Goal: Information Seeking & Learning: Learn about a topic

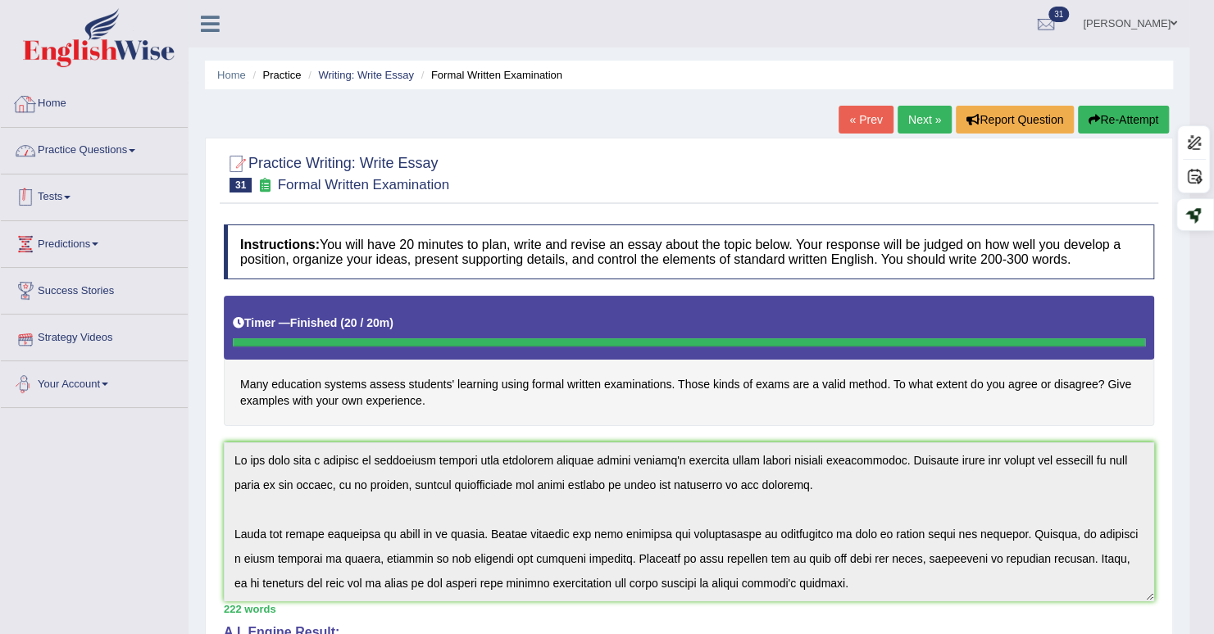
scroll to position [172, 0]
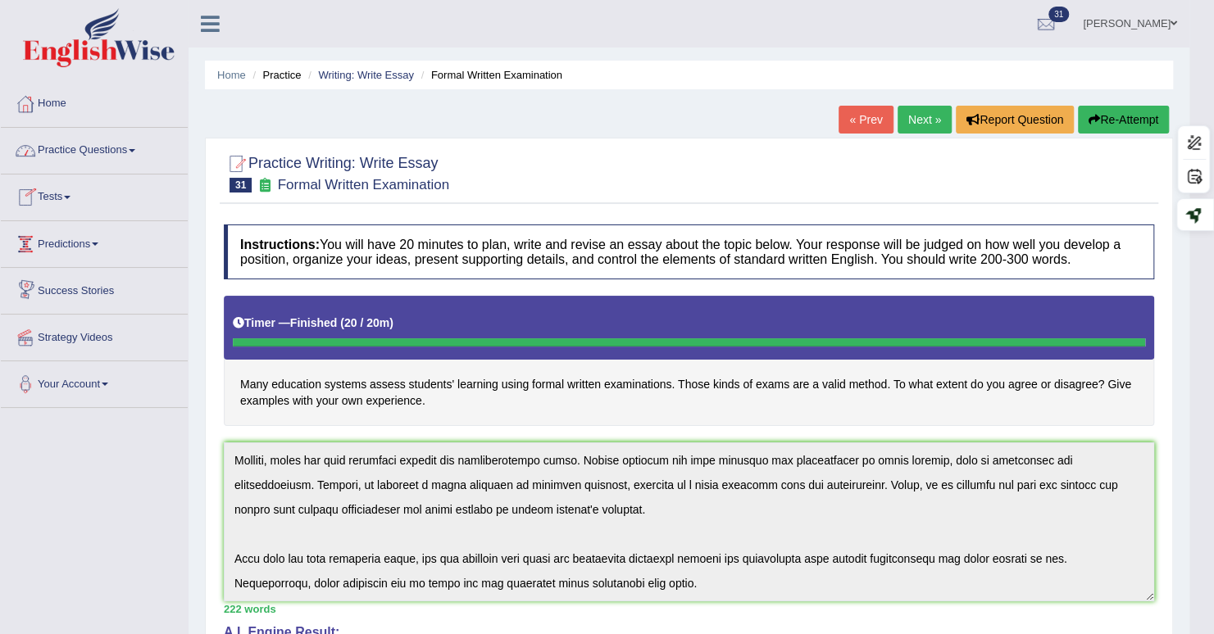
click at [55, 195] on link "Tests" at bounding box center [94, 195] width 187 height 41
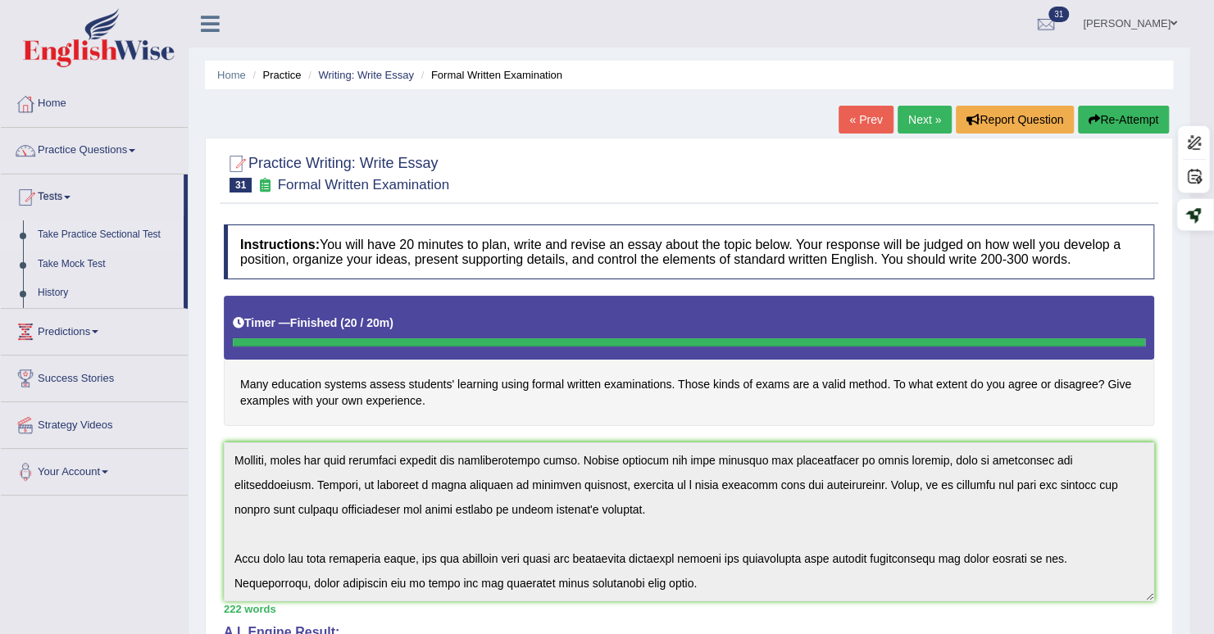
click at [77, 233] on link "Take Practice Sectional Test" at bounding box center [106, 235] width 153 height 30
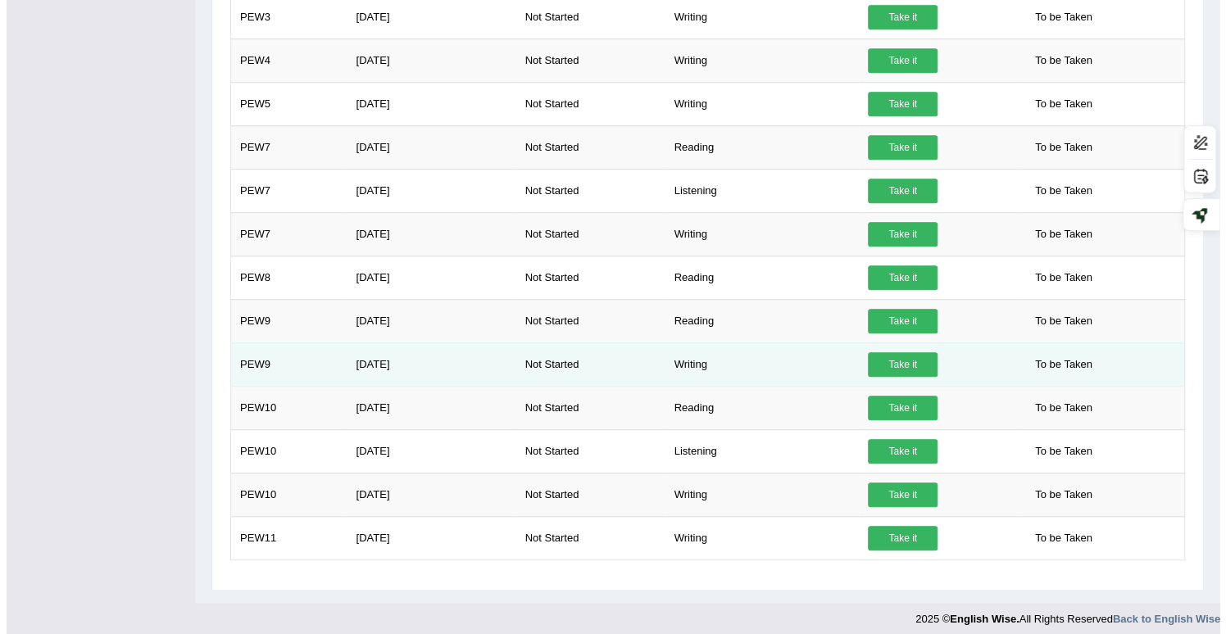
scroll to position [581, 0]
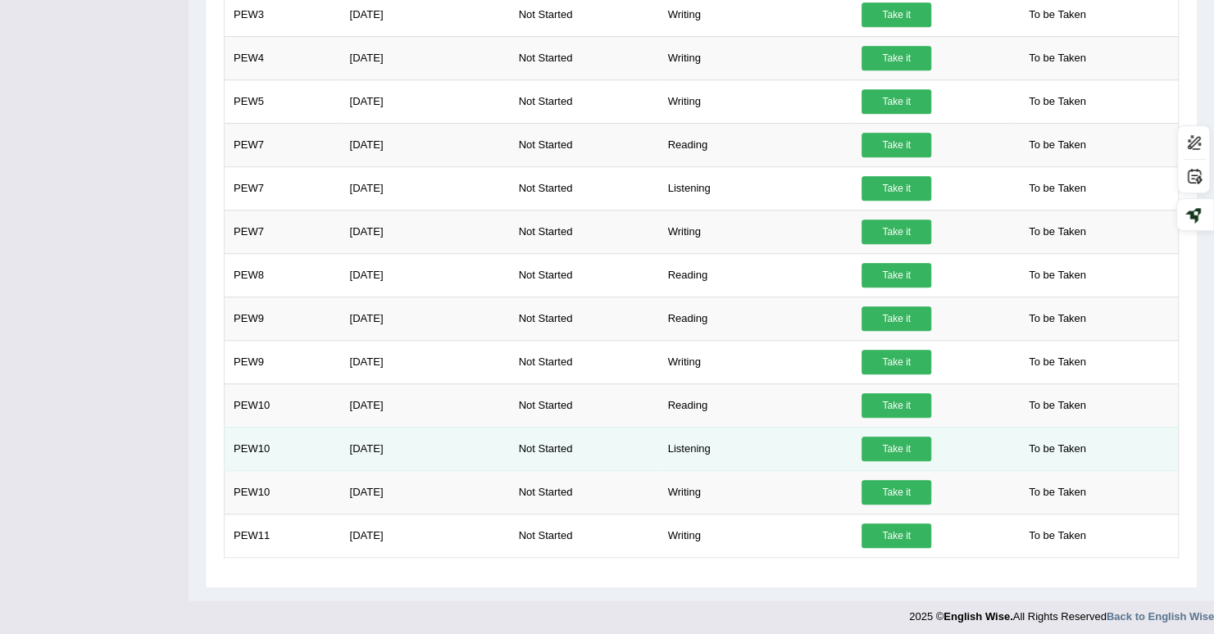
click at [887, 440] on link "Take it" at bounding box center [896, 449] width 70 height 25
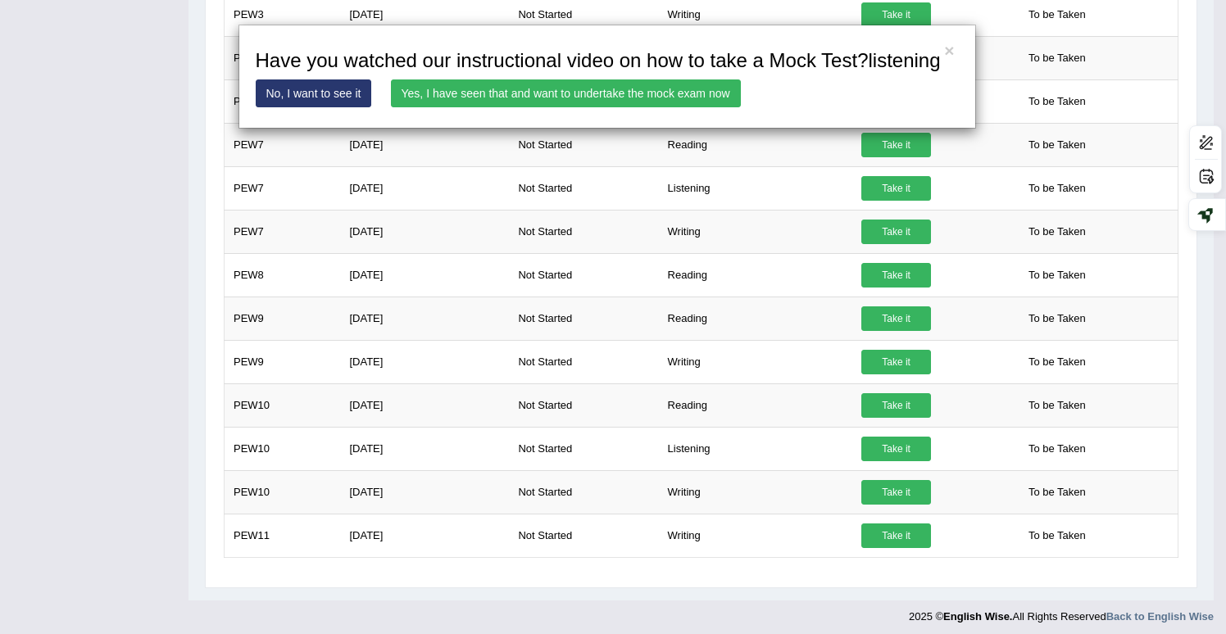
click at [670, 91] on link "Yes, I have seen that and want to undertake the mock exam now" at bounding box center [566, 93] width 350 height 28
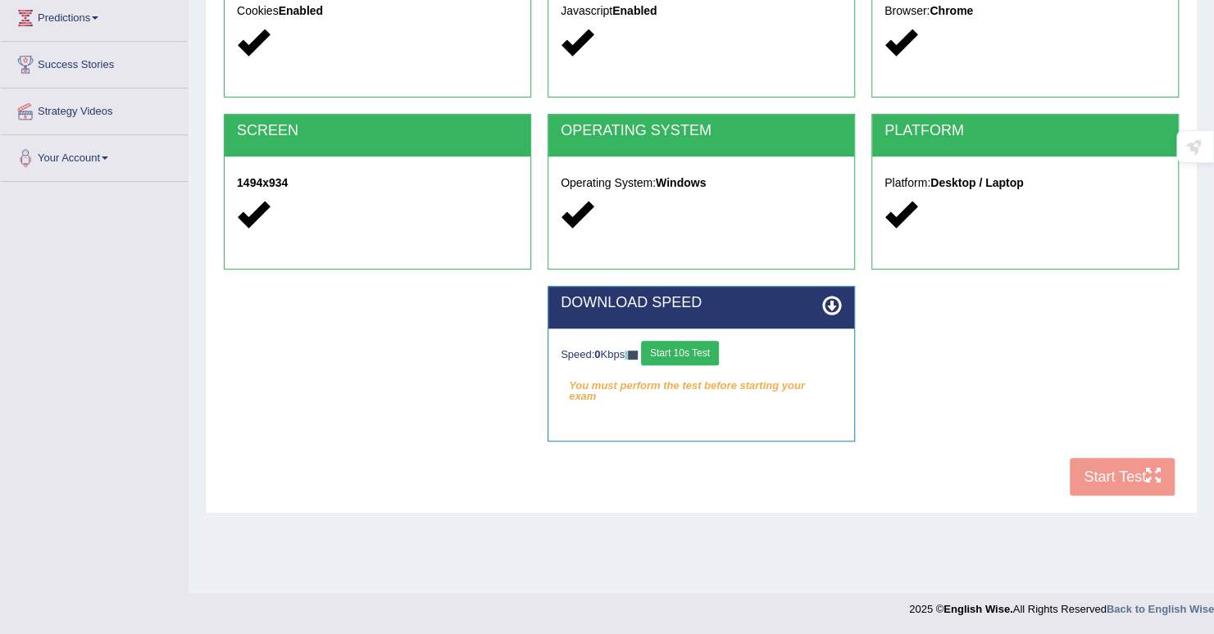
scroll to position [226, 0]
click at [701, 356] on button "Start 10s Test" at bounding box center [680, 353] width 78 height 25
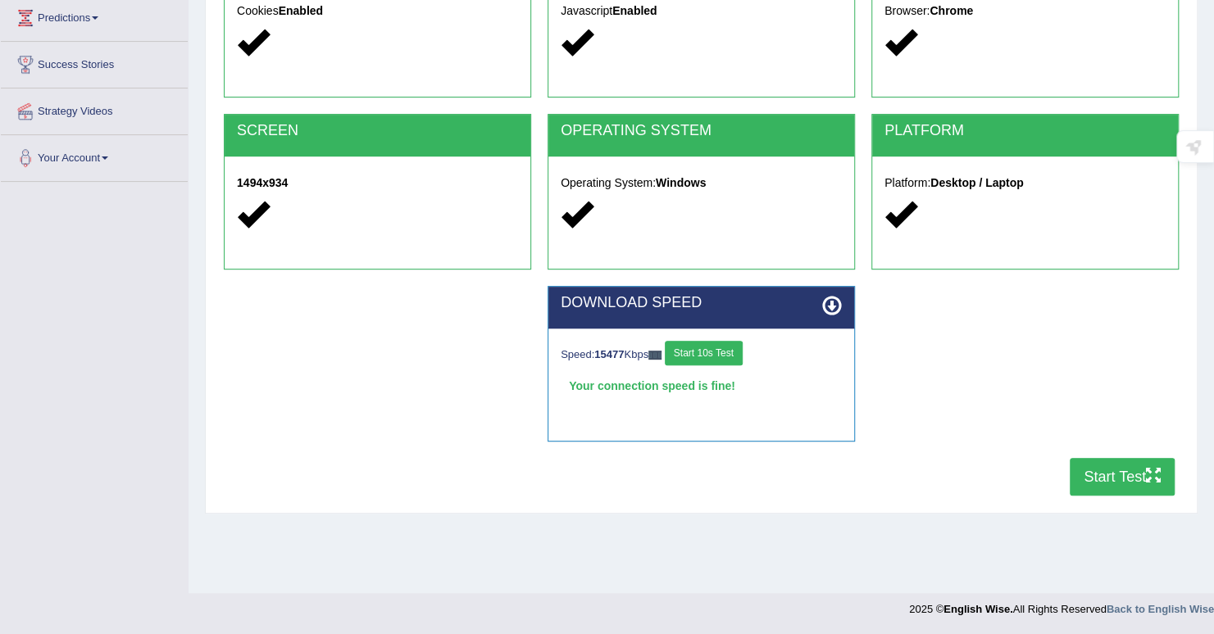
click at [1100, 479] on button "Start Test" at bounding box center [1121, 477] width 105 height 38
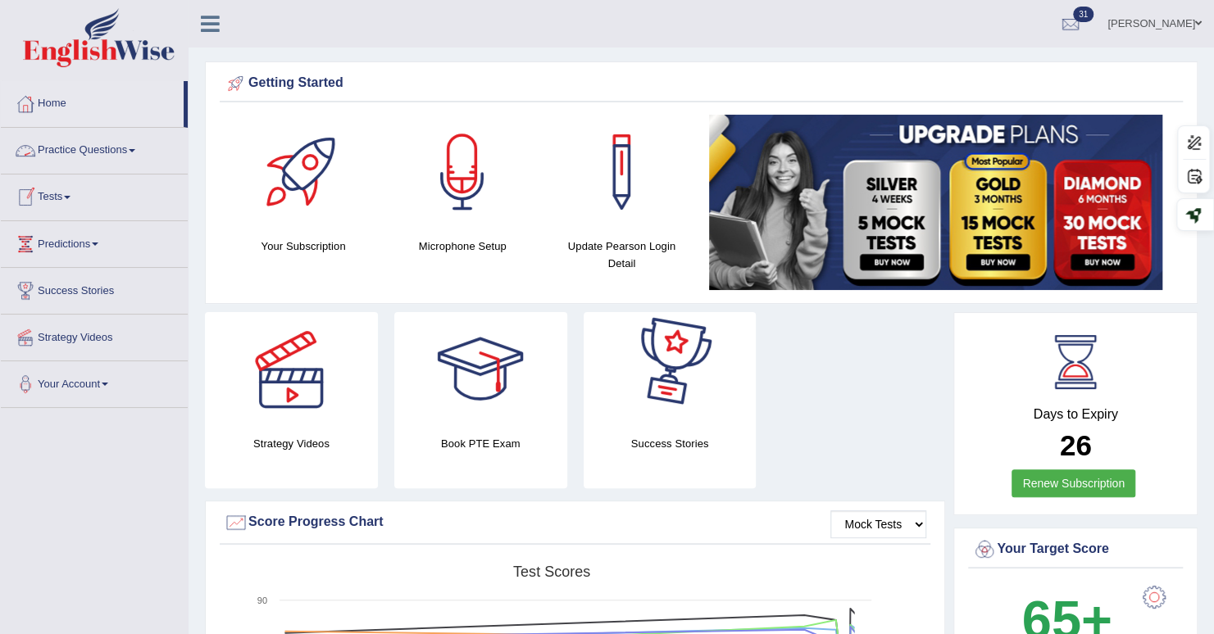
click at [65, 192] on link "Tests" at bounding box center [94, 195] width 187 height 41
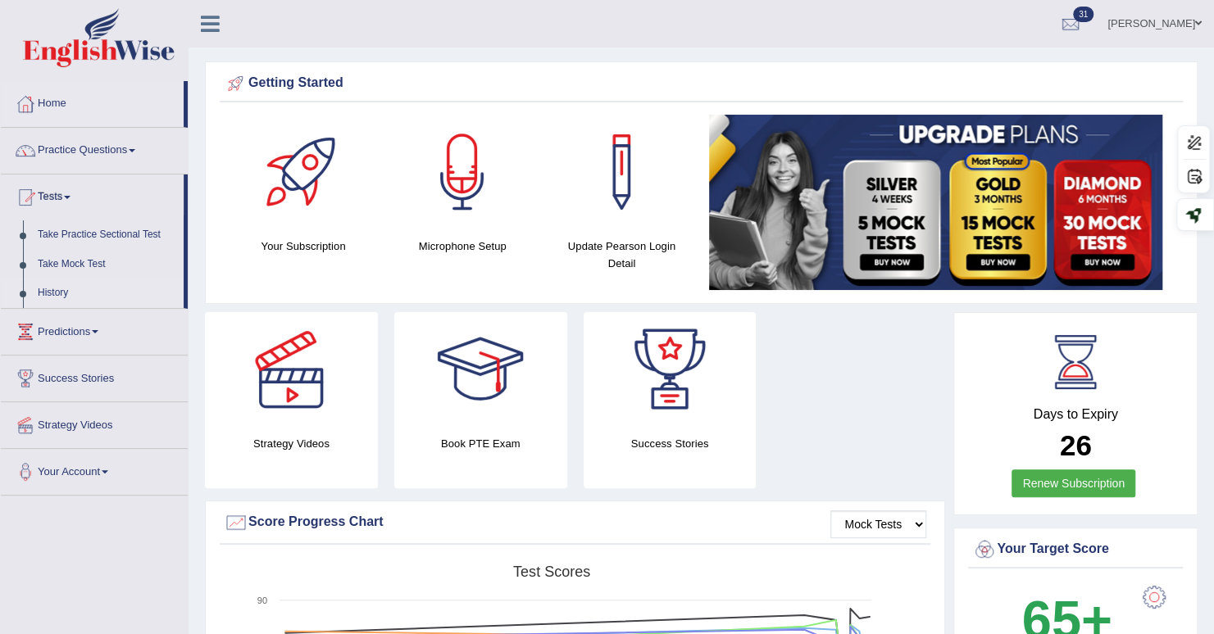
click at [54, 294] on link "History" at bounding box center [106, 294] width 153 height 30
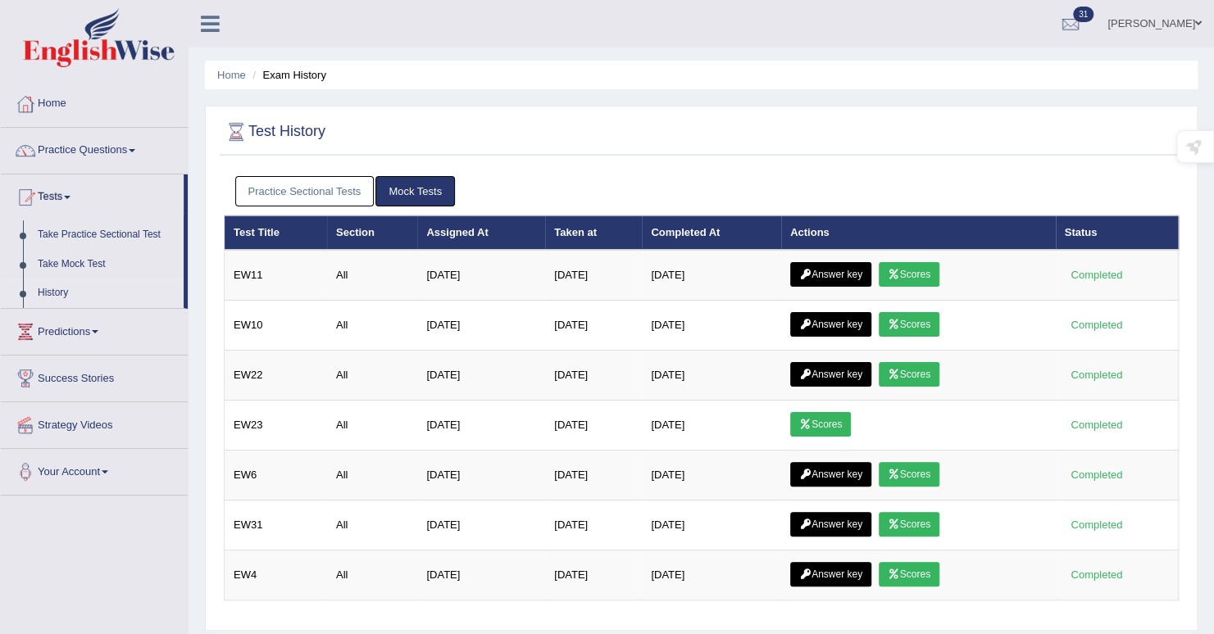
click at [321, 188] on link "Practice Sectional Tests" at bounding box center [304, 191] width 139 height 30
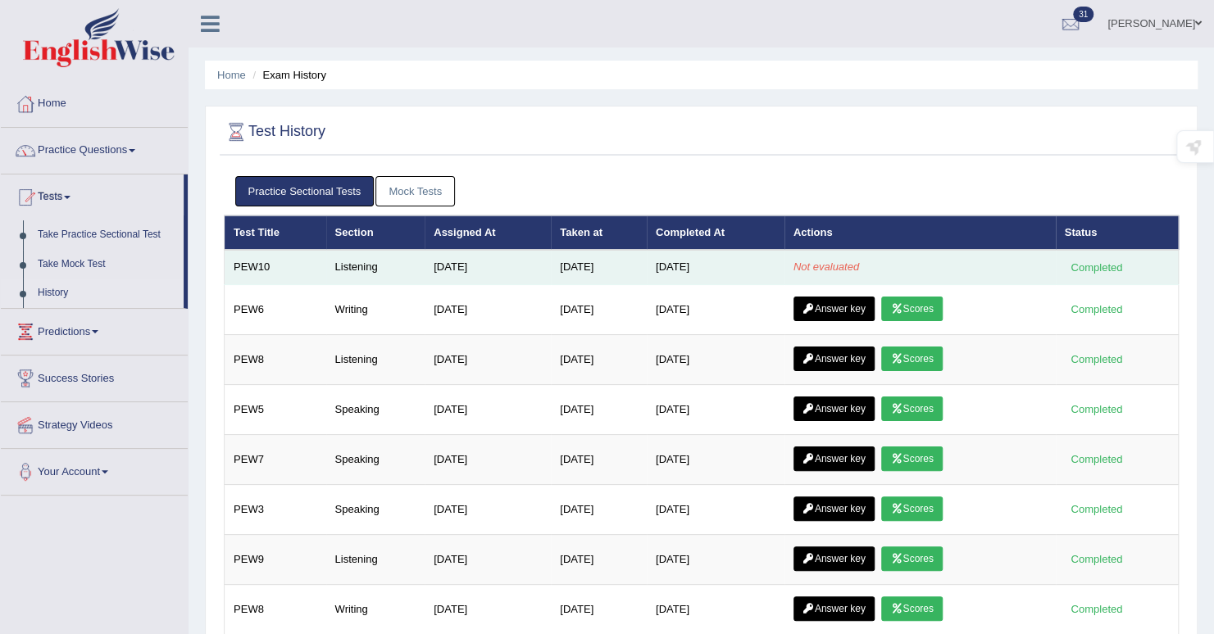
click at [697, 261] on td "[DATE]" at bounding box center [716, 267] width 138 height 34
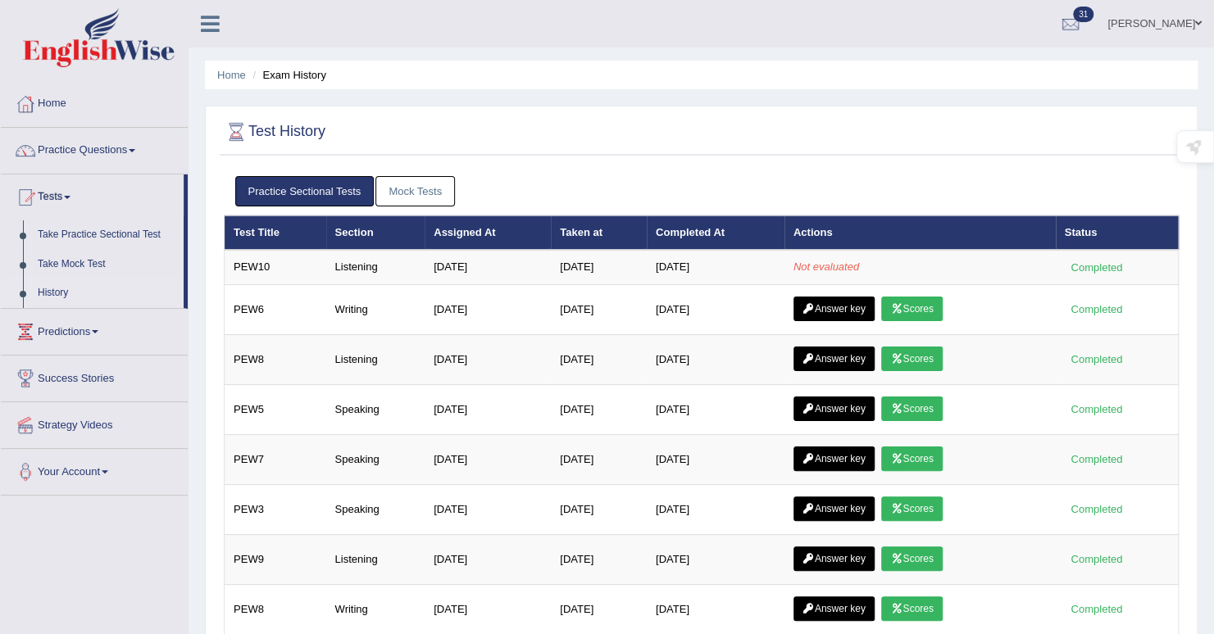
click at [59, 152] on link "Practice Questions" at bounding box center [94, 148] width 187 height 41
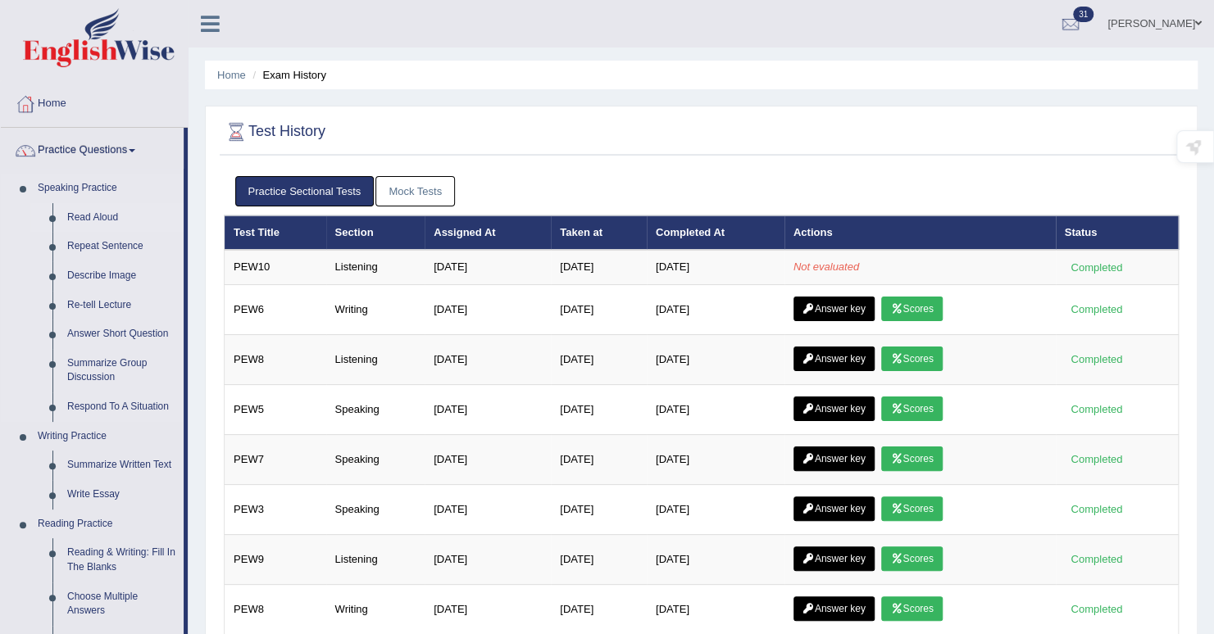
click at [89, 208] on link "Read Aloud" at bounding box center [122, 218] width 124 height 30
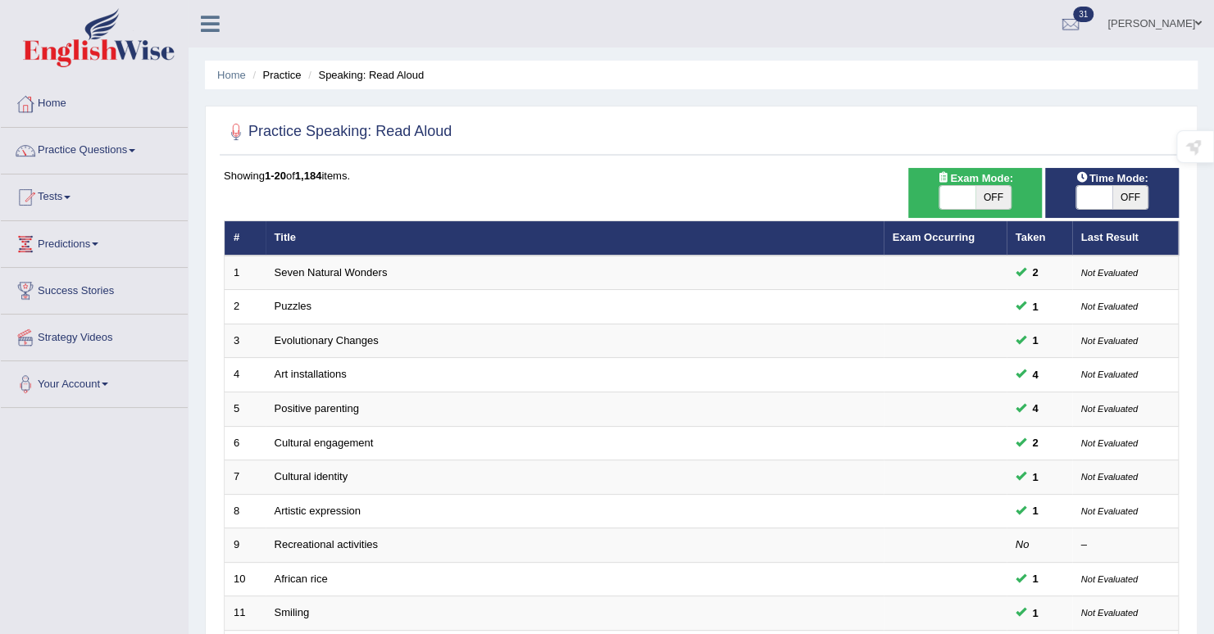
click at [1123, 198] on span "OFF" at bounding box center [1130, 197] width 36 height 23
checkbox input "true"
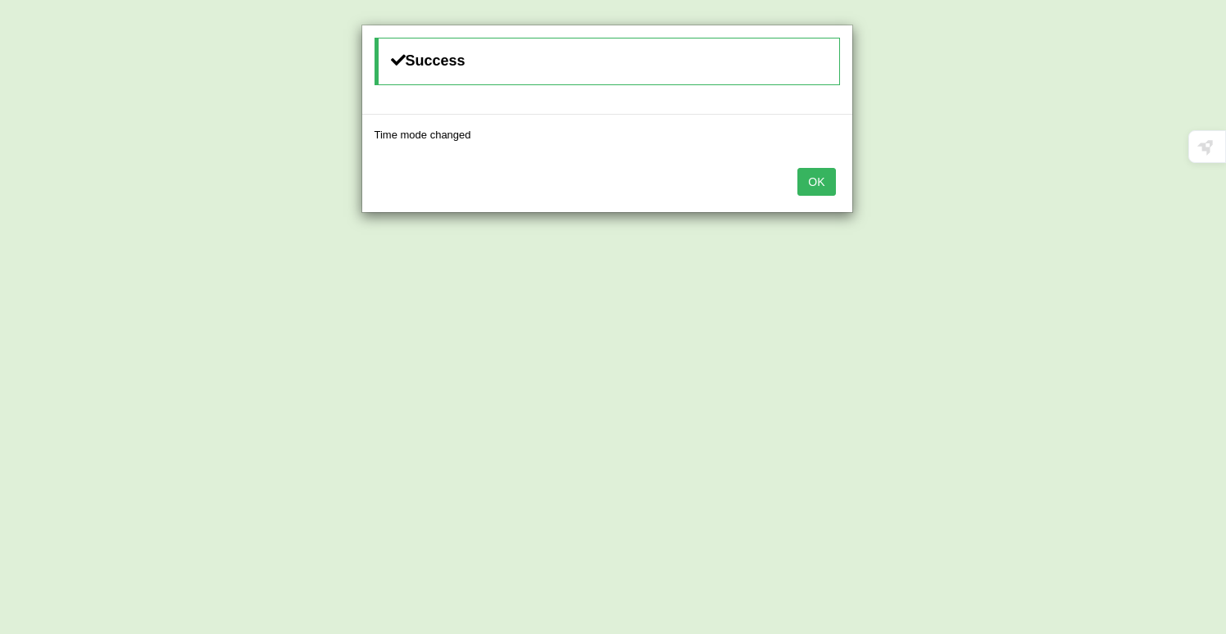
click at [815, 177] on button "OK" at bounding box center [816, 182] width 38 height 28
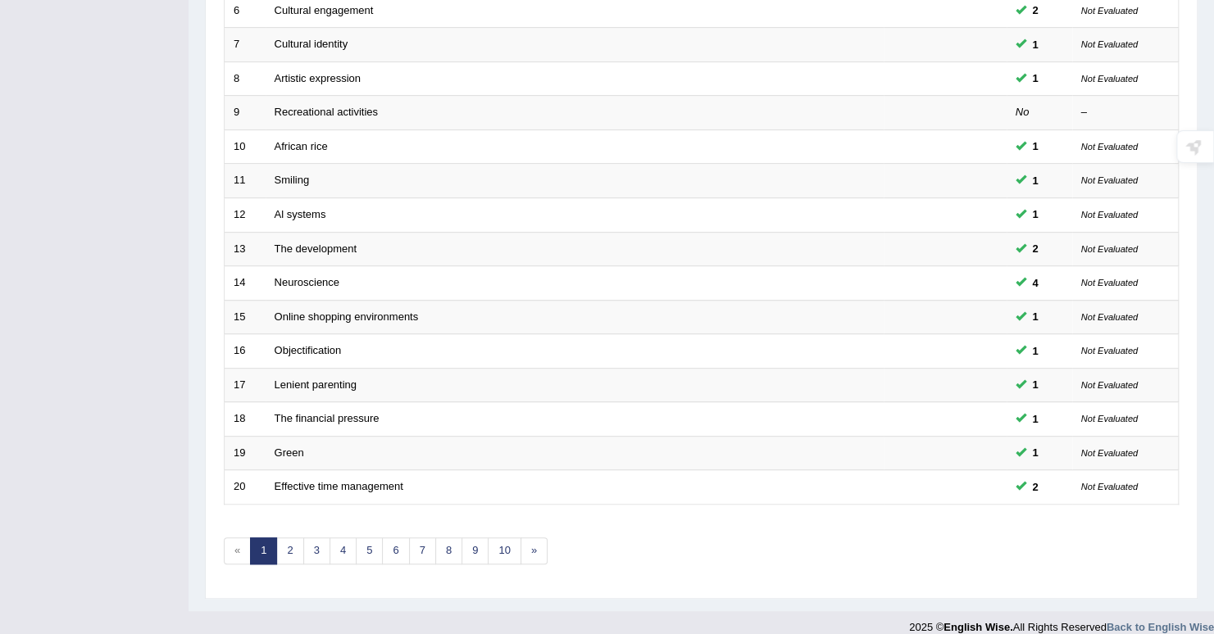
scroll to position [443, 0]
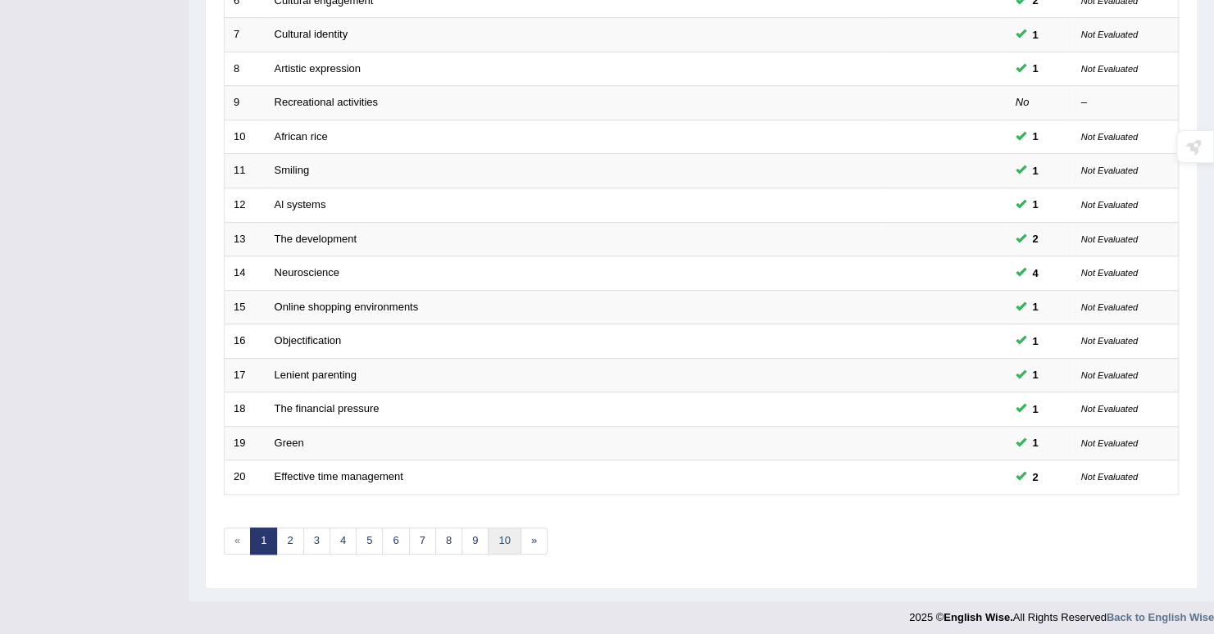
click at [503, 538] on link "10" at bounding box center [504, 541] width 33 height 27
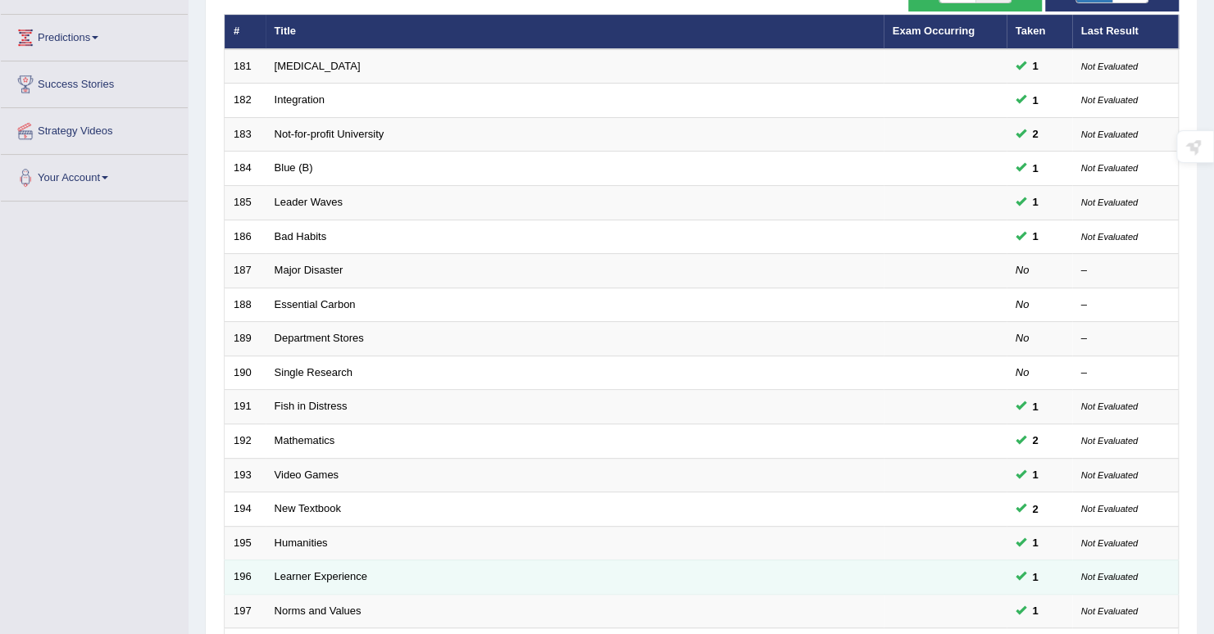
scroll to position [443, 0]
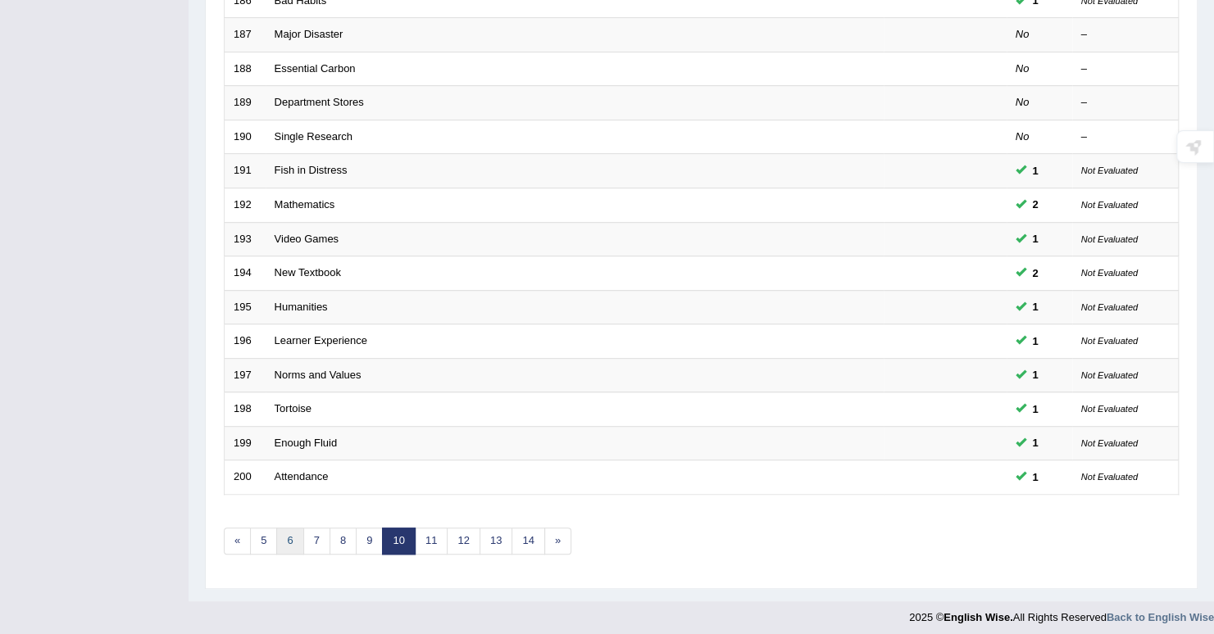
click at [297, 534] on link "6" at bounding box center [289, 541] width 27 height 27
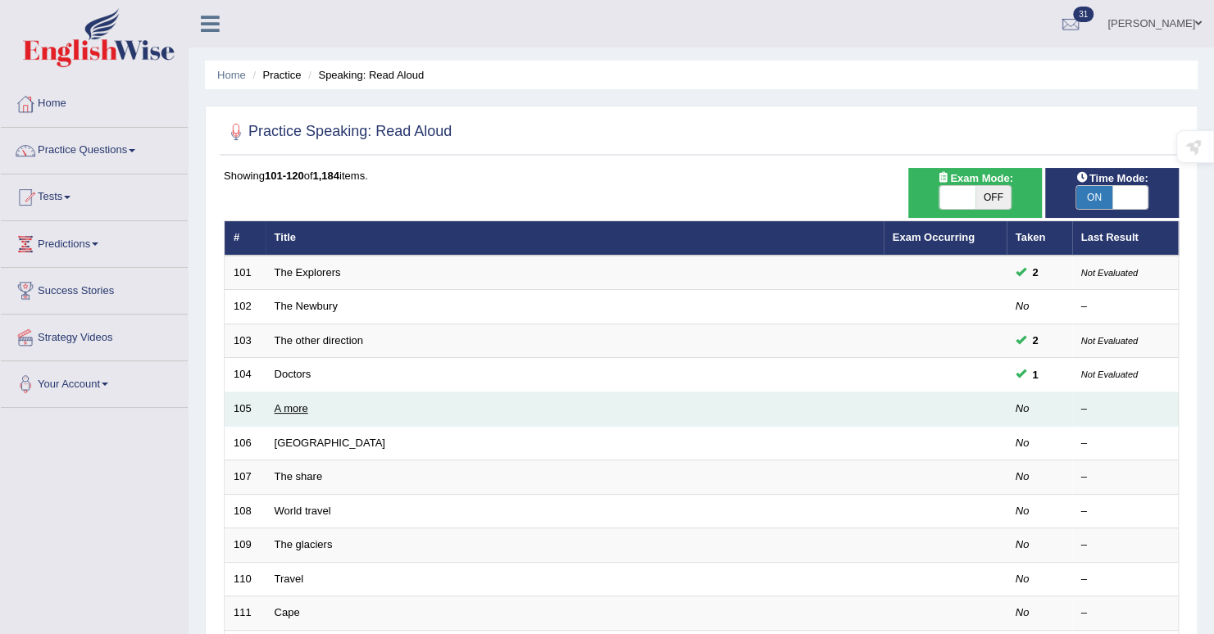
click at [278, 406] on link "A more" at bounding box center [292, 408] width 34 height 12
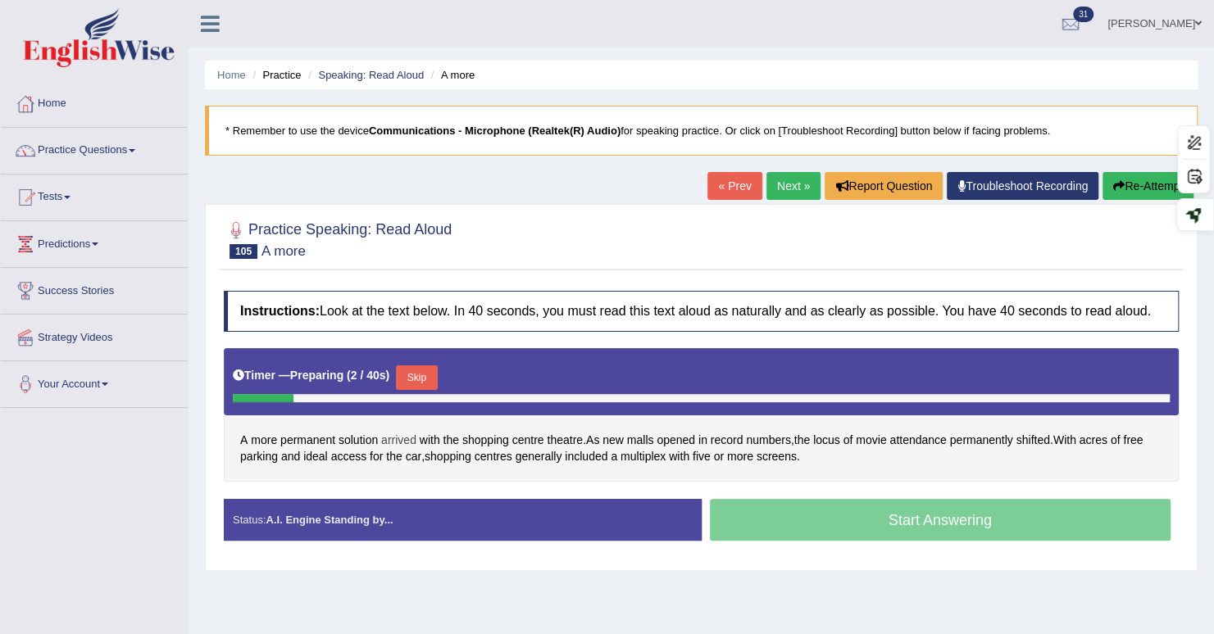
scroll to position [144, 0]
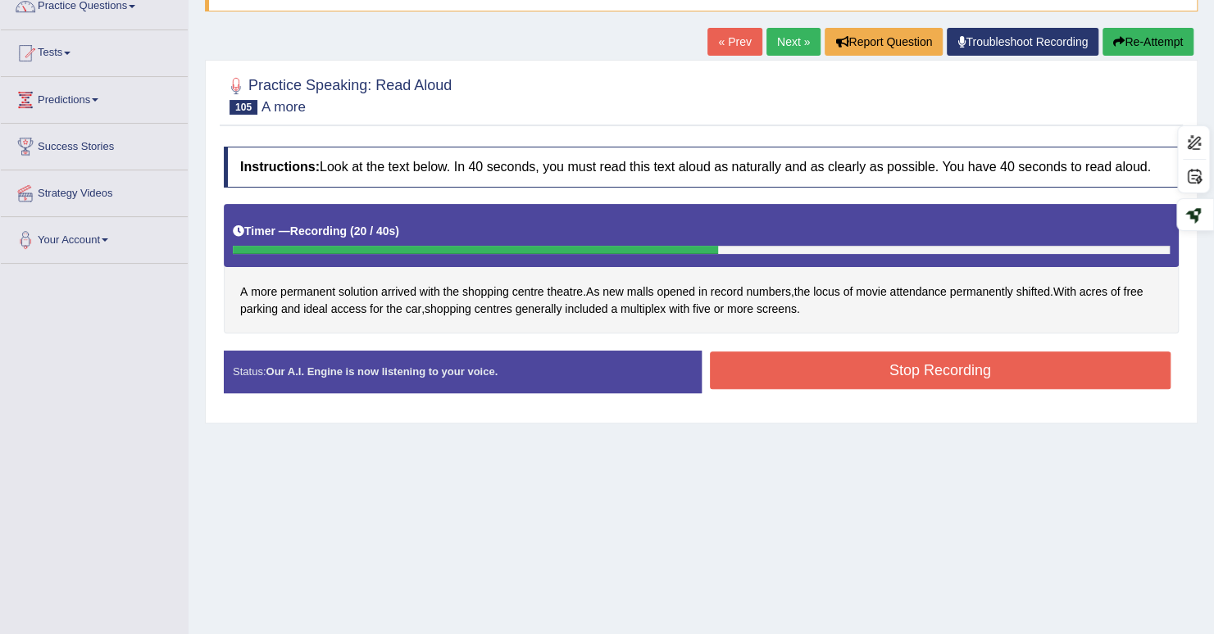
click at [807, 387] on div "Stop Recording" at bounding box center [941, 373] width 478 height 42
click at [808, 375] on button "Stop Recording" at bounding box center [940, 371] width 461 height 38
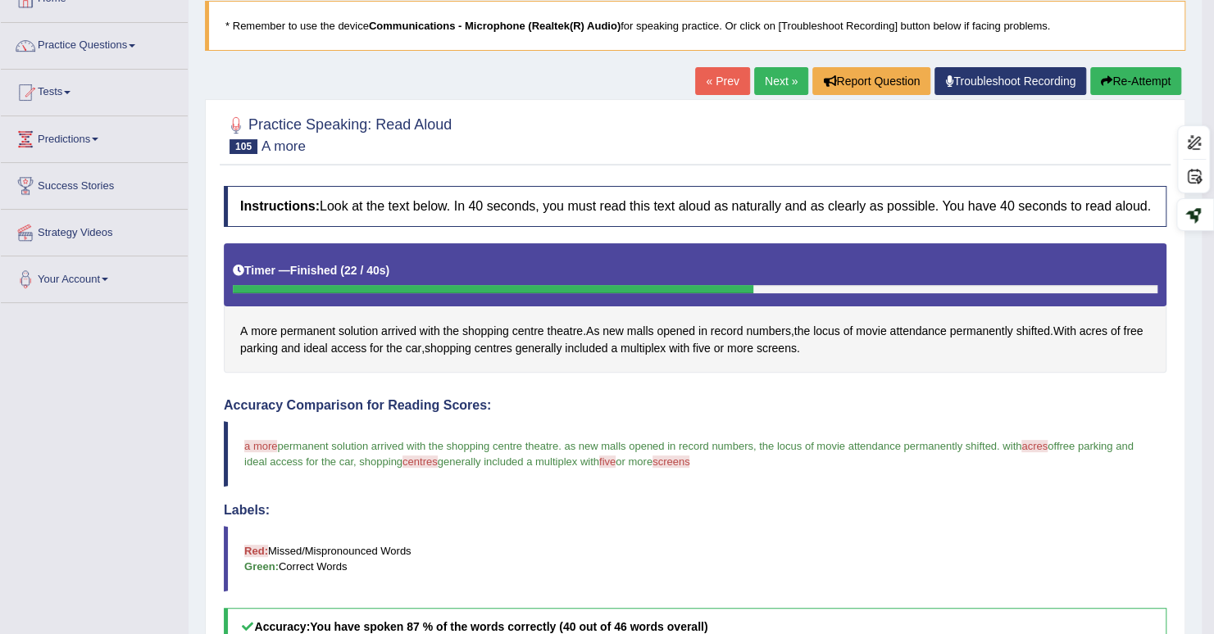
scroll to position [82, 0]
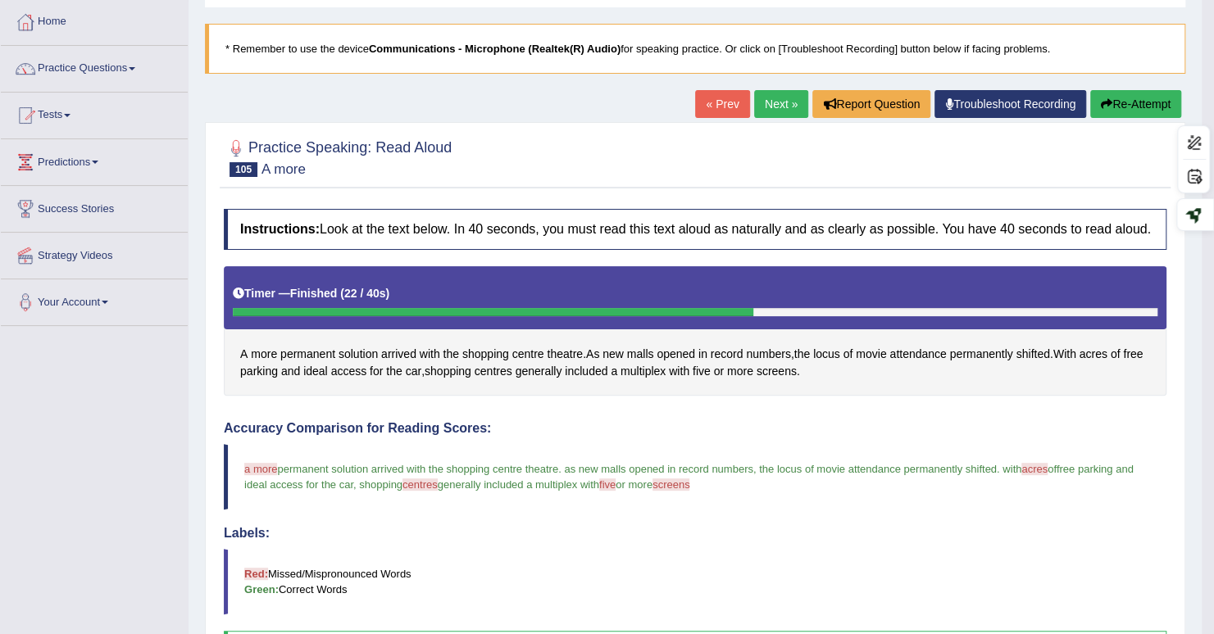
click at [1106, 101] on icon "button" at bounding box center [1106, 103] width 11 height 11
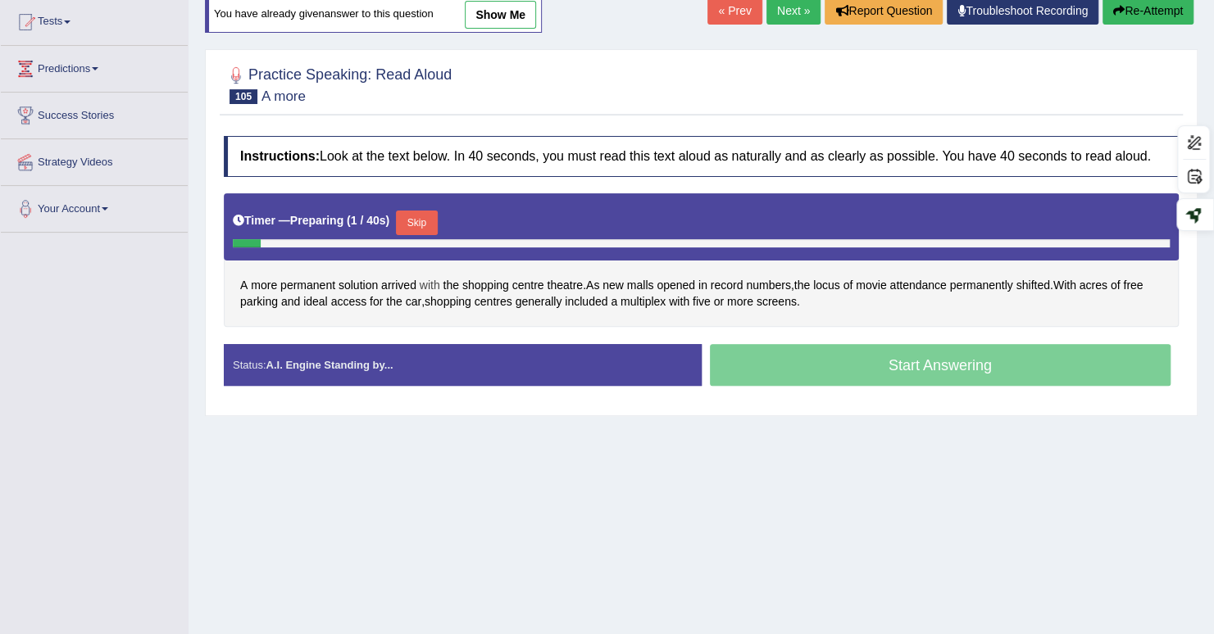
scroll to position [226, 0]
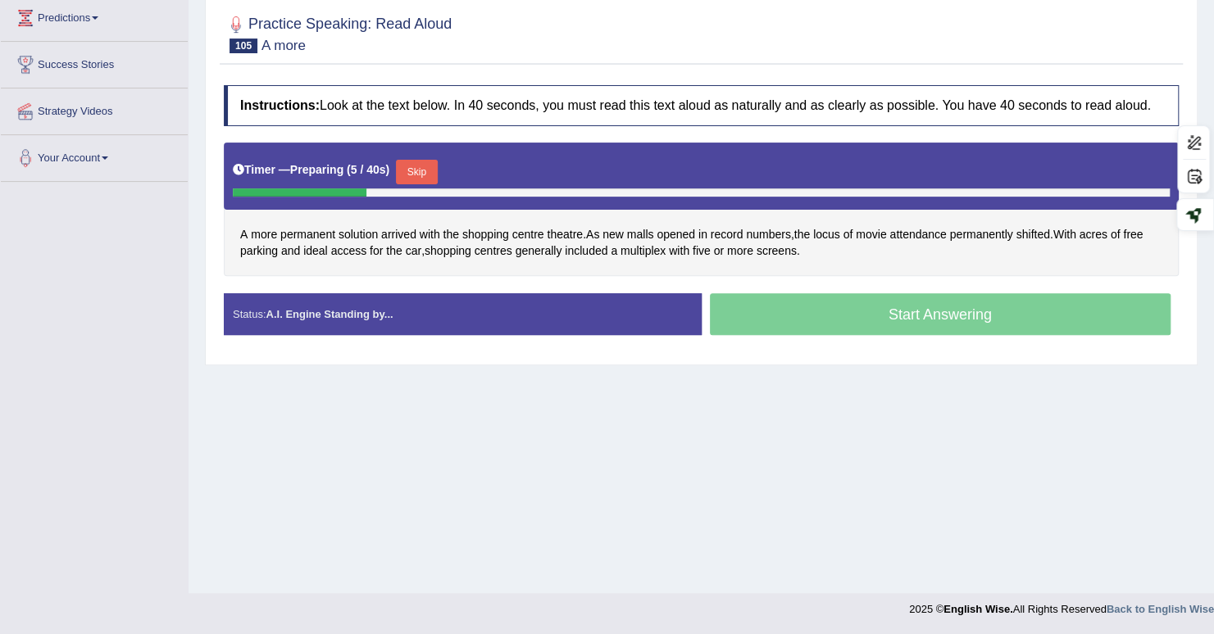
click at [426, 173] on button "Skip" at bounding box center [416, 172] width 41 height 25
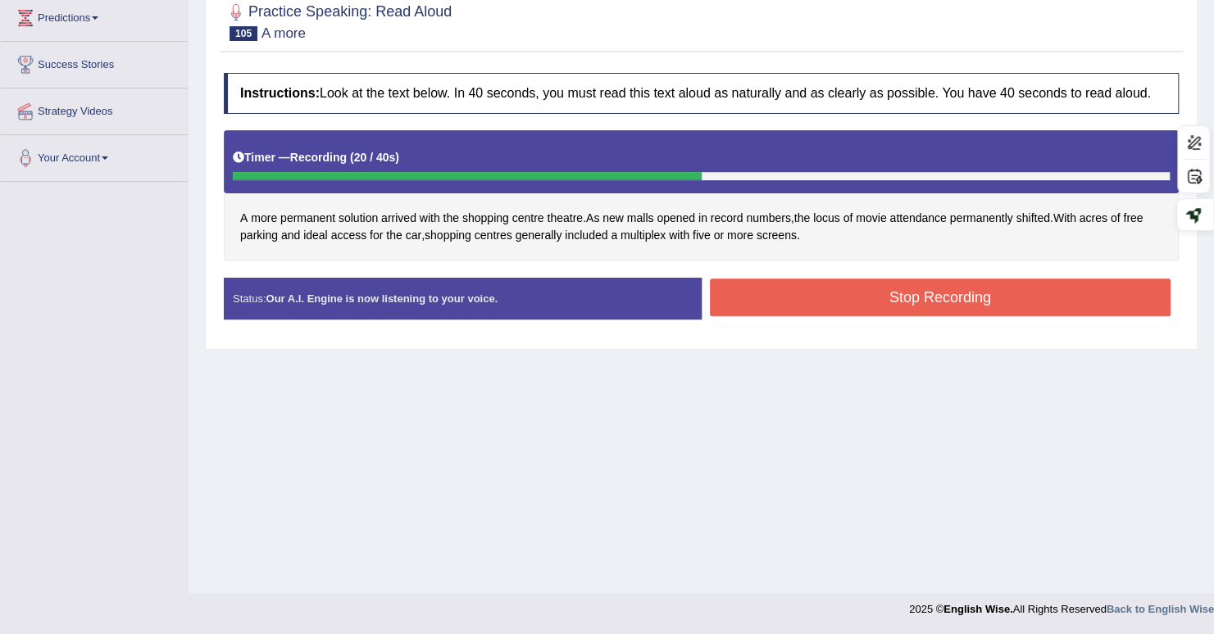
click at [746, 307] on button "Stop Recording" at bounding box center [940, 298] width 461 height 38
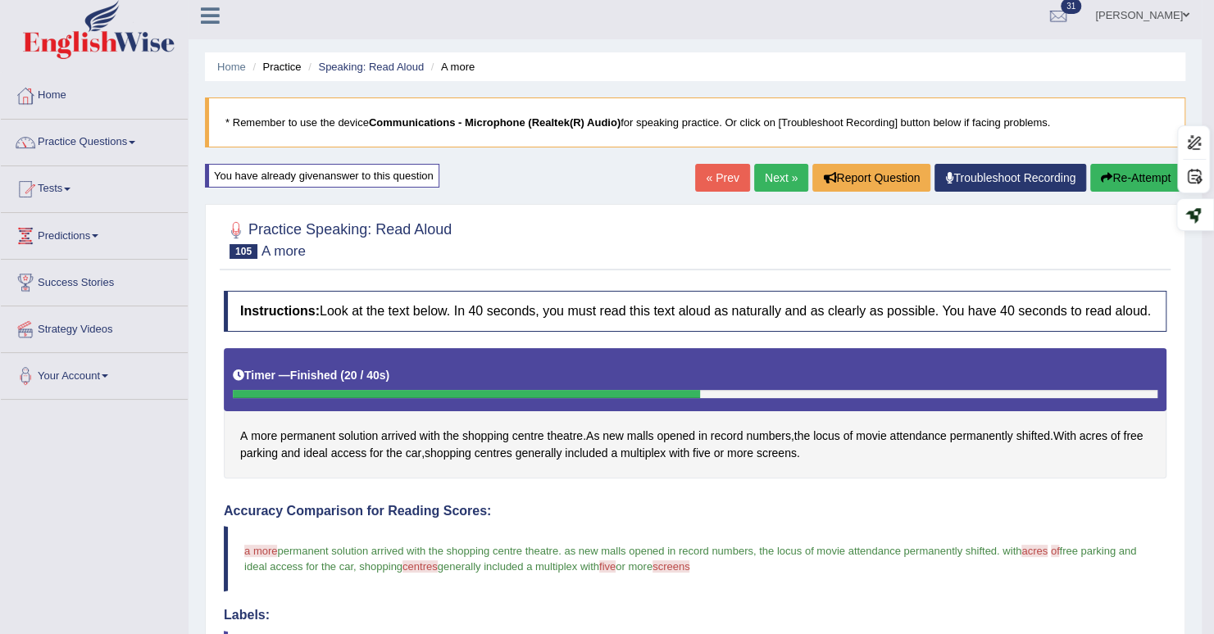
scroll to position [0, 0]
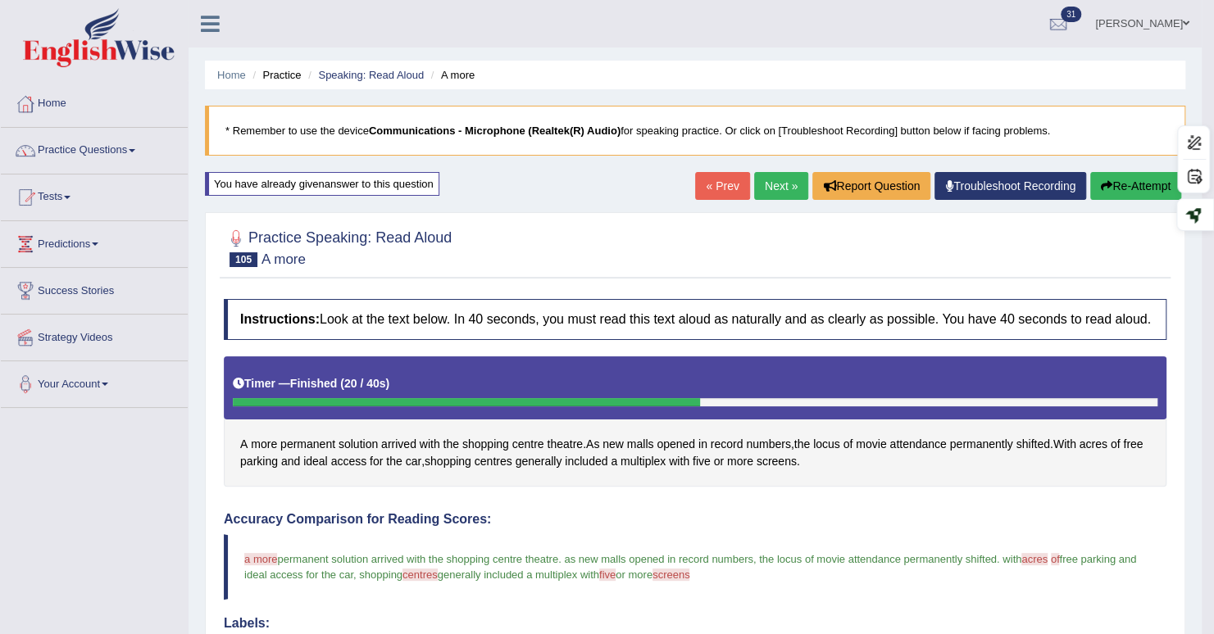
click at [1136, 188] on button "Re-Attempt" at bounding box center [1135, 186] width 91 height 28
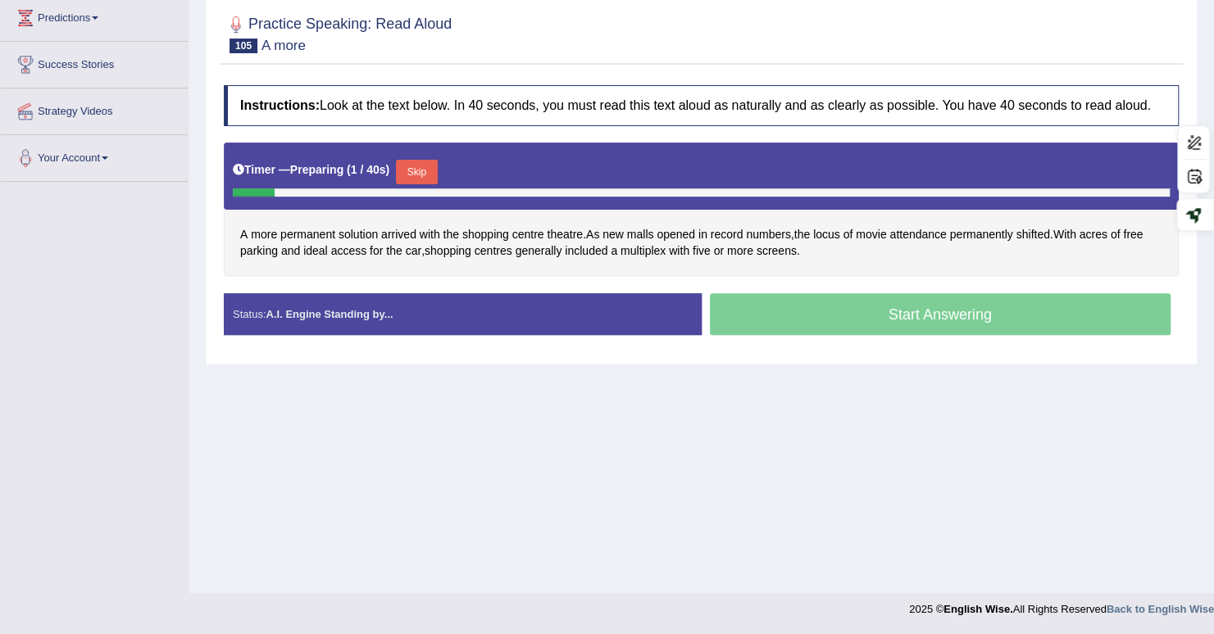
click at [429, 166] on button "Skip" at bounding box center [416, 172] width 41 height 25
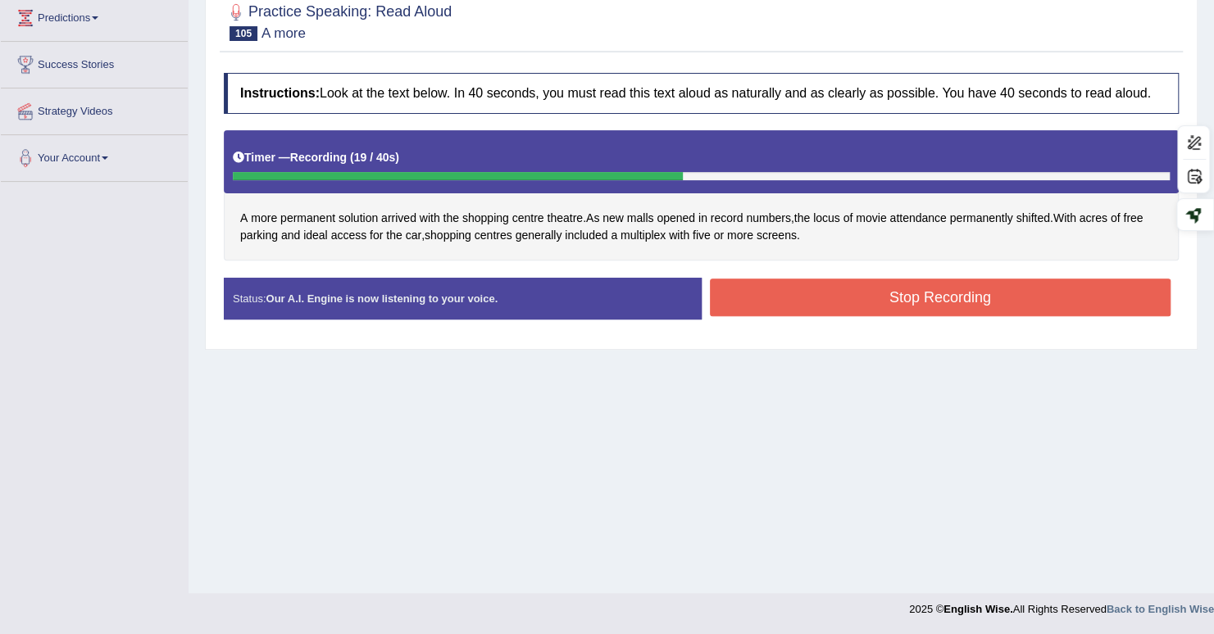
click at [881, 303] on button "Stop Recording" at bounding box center [940, 298] width 461 height 38
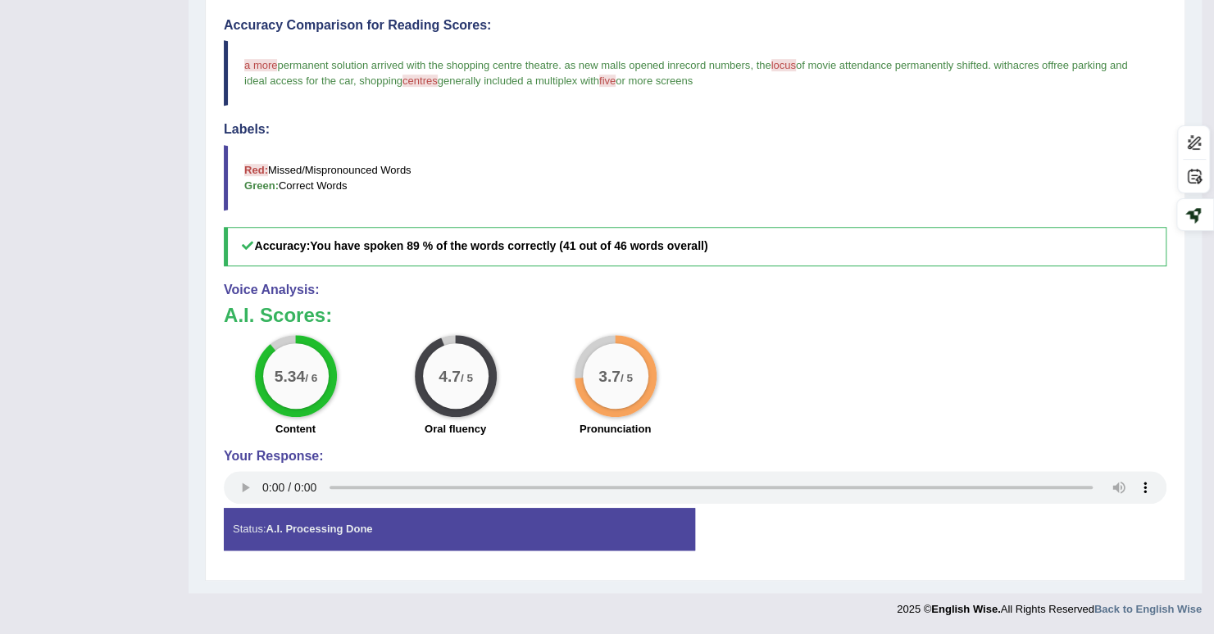
scroll to position [11, 0]
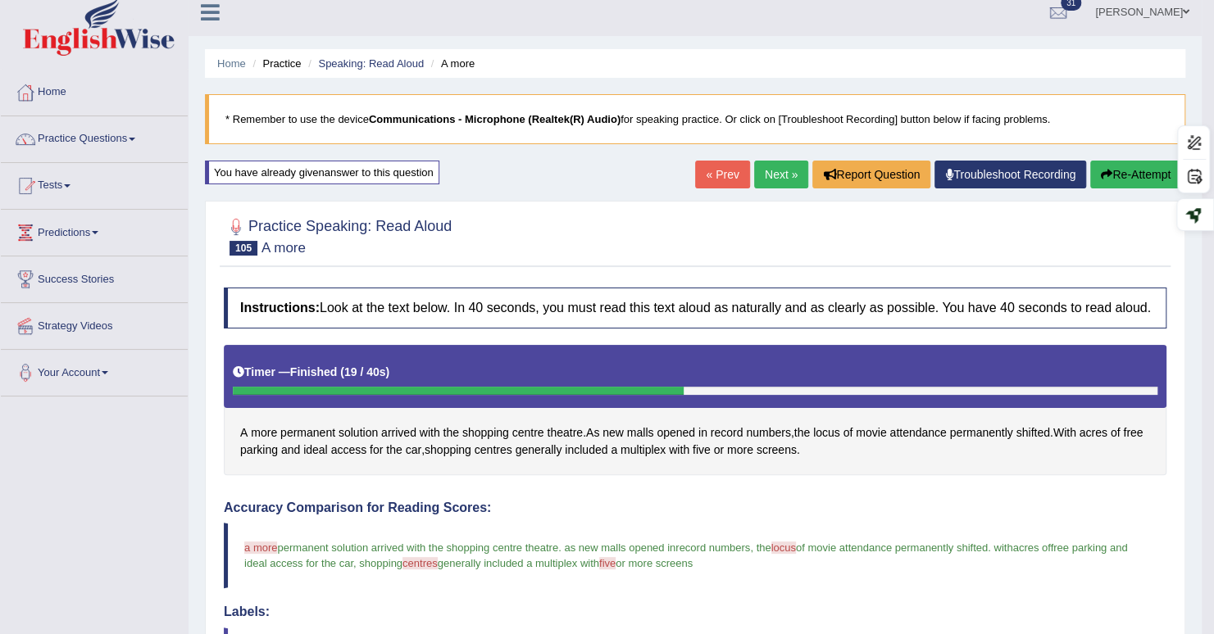
drag, startPoint x: 768, startPoint y: 184, endPoint x: 765, endPoint y: 175, distance: 8.6
click at [768, 183] on link "Next »" at bounding box center [781, 175] width 54 height 28
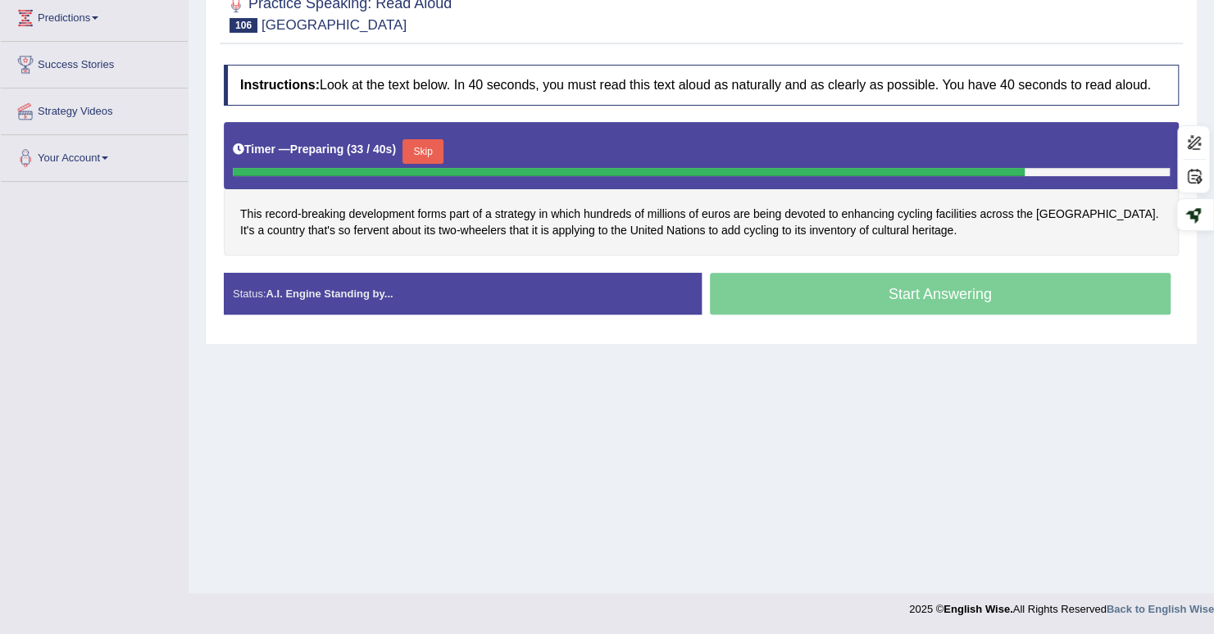
click at [424, 153] on button "Skip" at bounding box center [422, 151] width 41 height 25
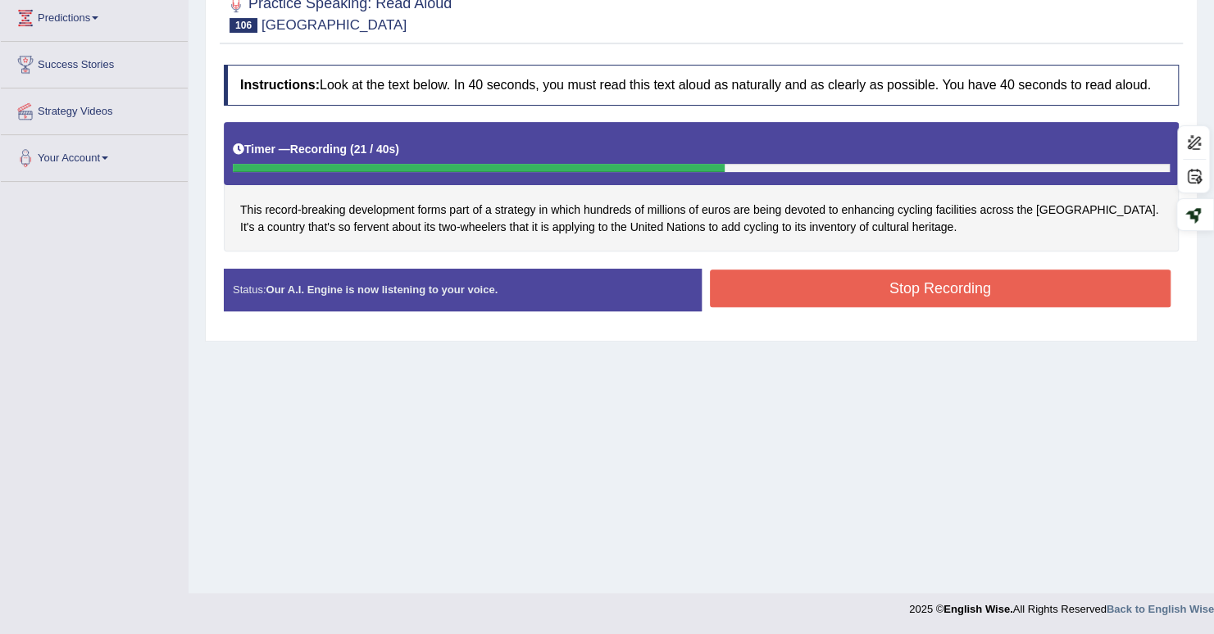
click at [846, 296] on button "Stop Recording" at bounding box center [940, 289] width 461 height 38
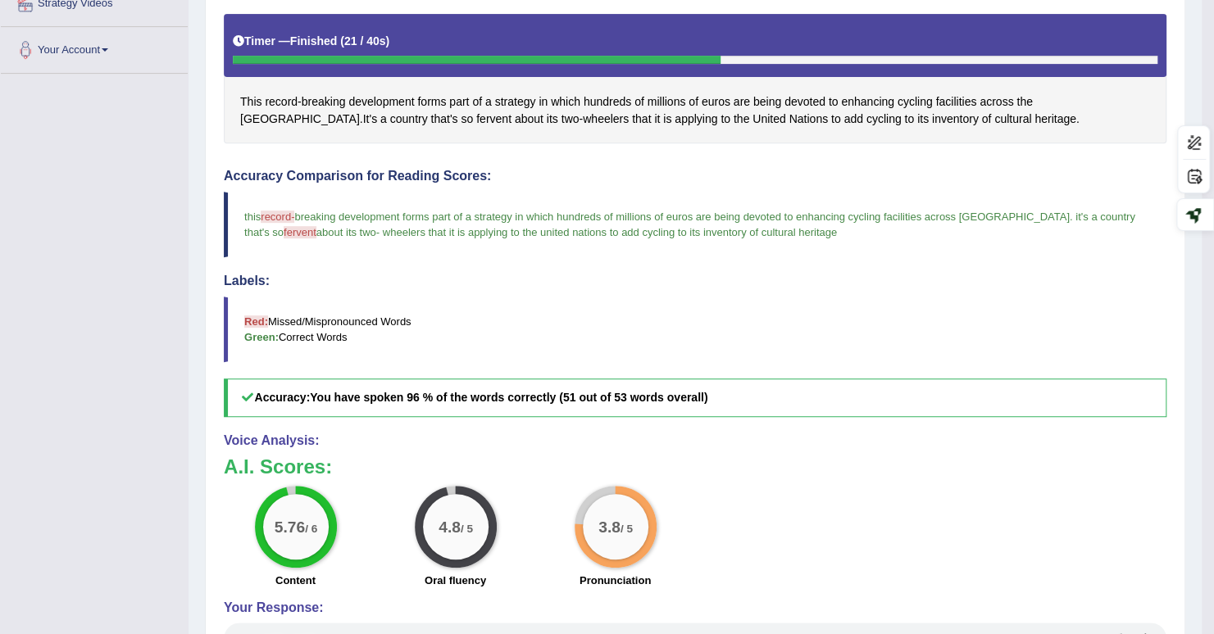
scroll to position [85, 0]
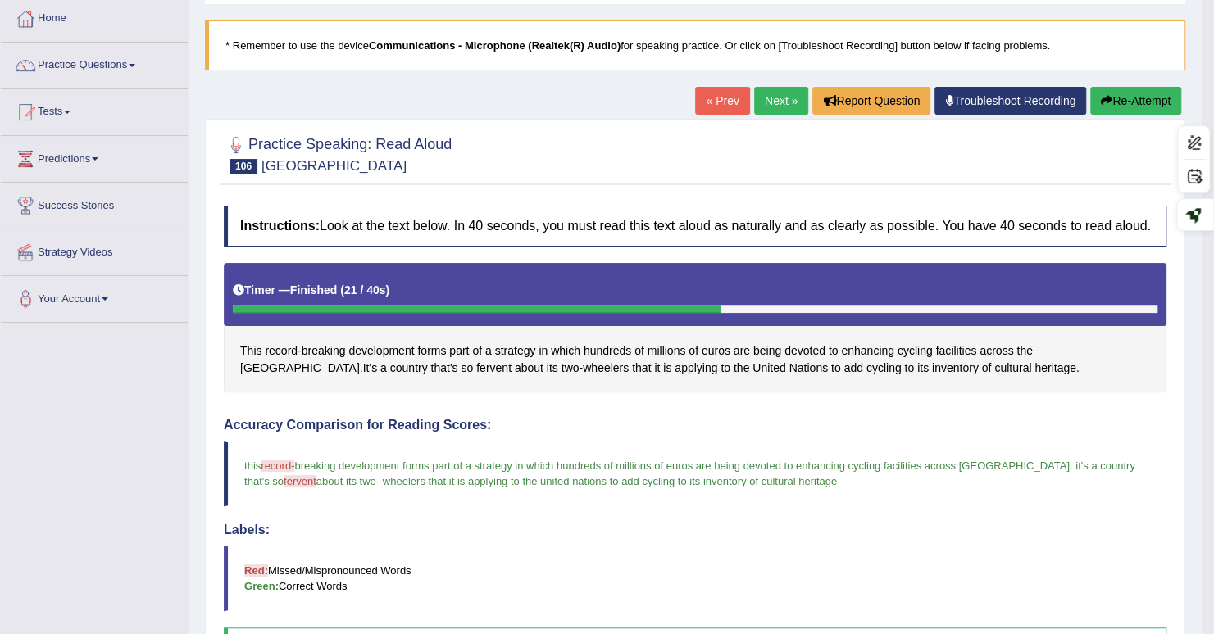
click at [785, 103] on link "Next »" at bounding box center [781, 101] width 54 height 28
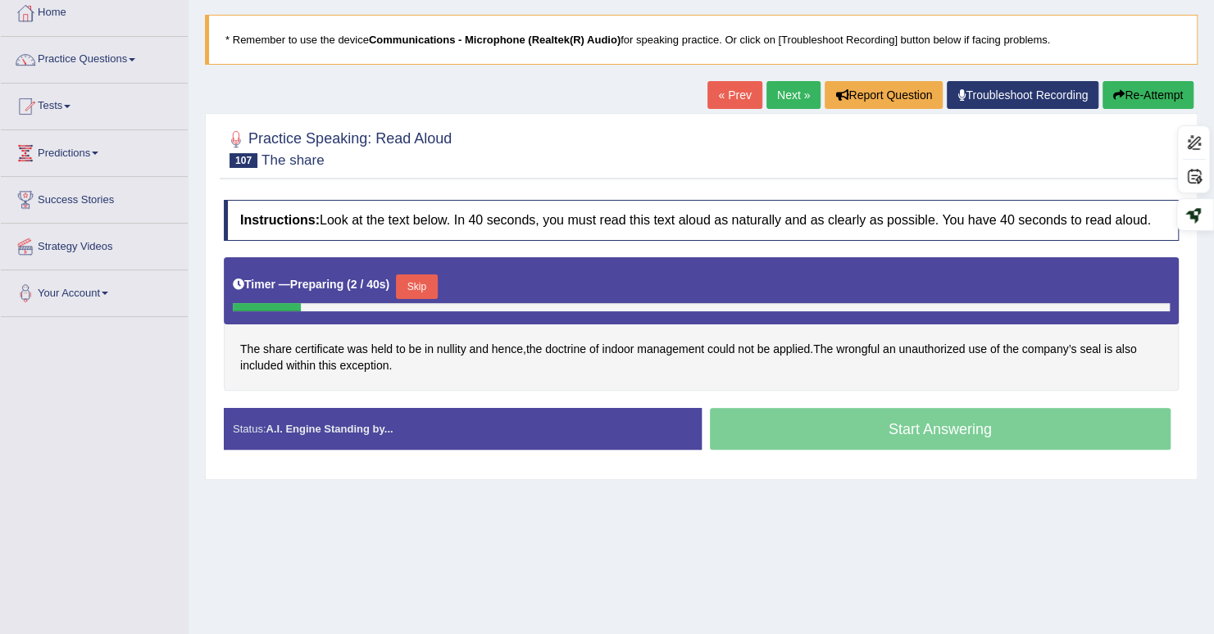
scroll to position [144, 0]
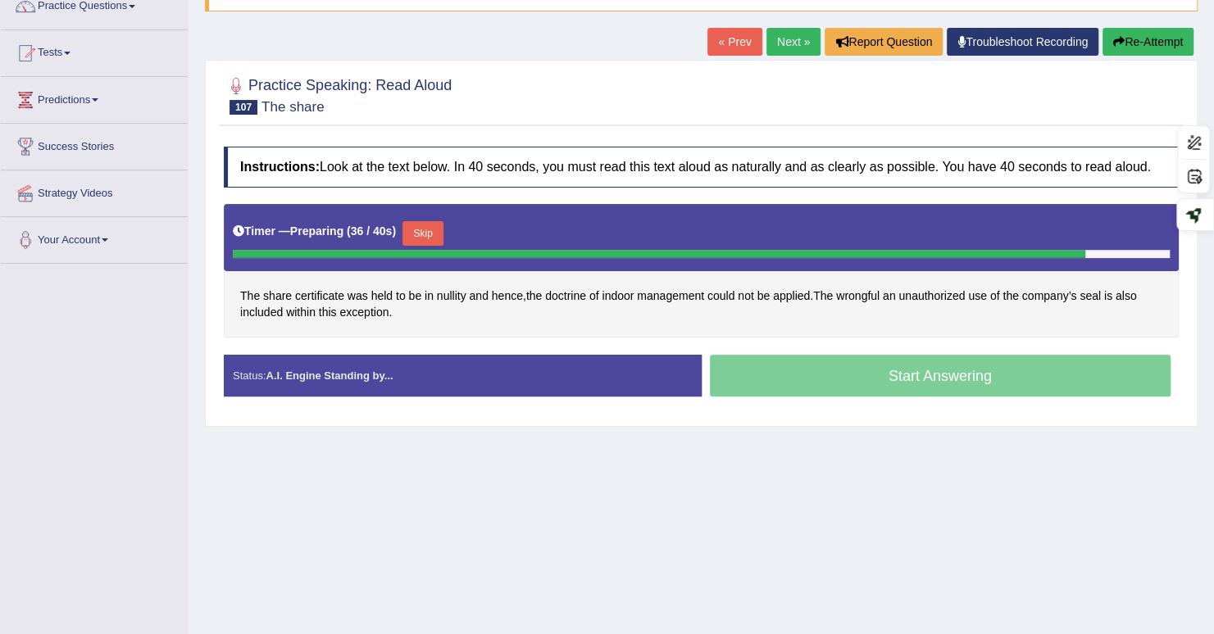
click at [416, 237] on button "Skip" at bounding box center [422, 233] width 41 height 25
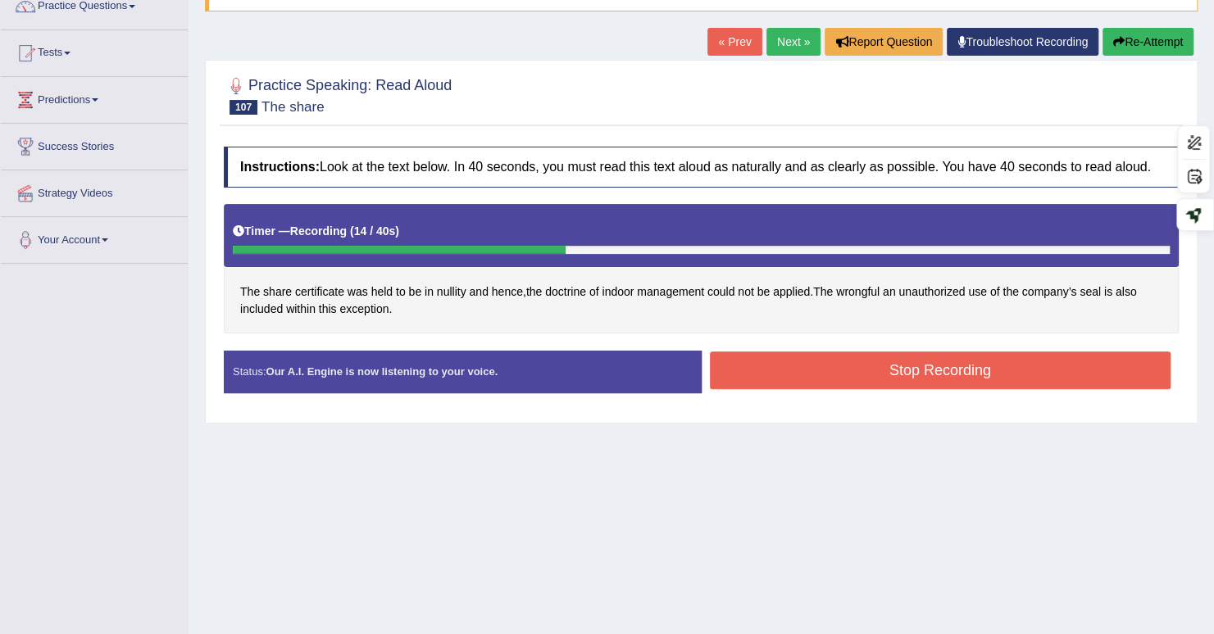
click at [744, 362] on button "Stop Recording" at bounding box center [940, 371] width 461 height 38
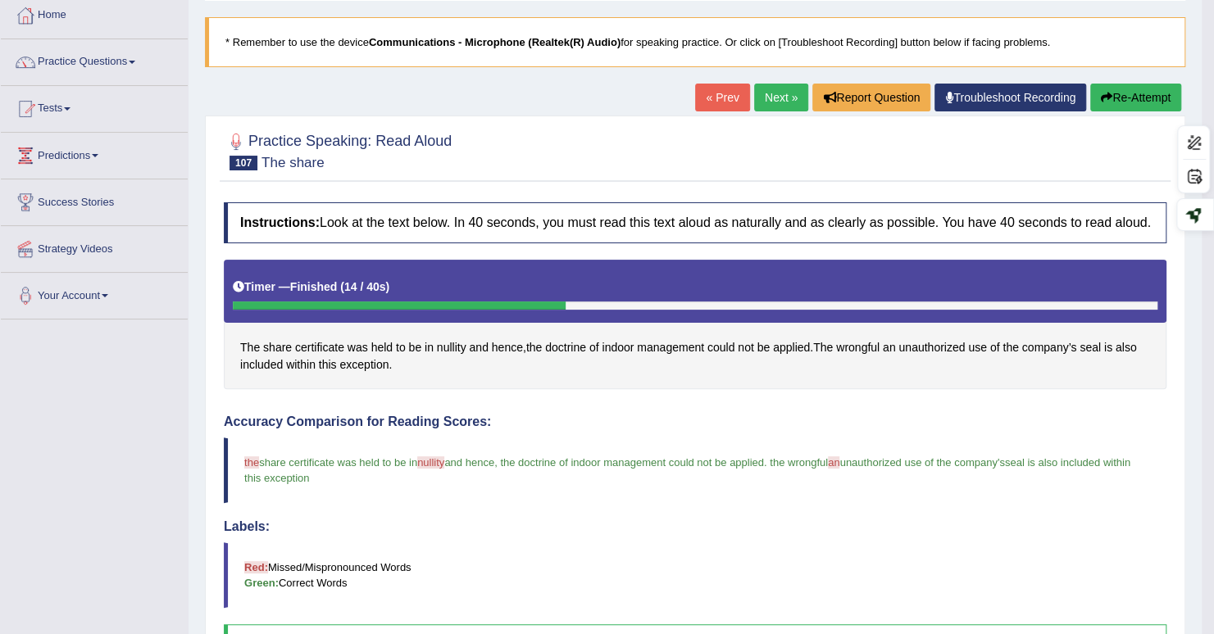
scroll to position [62, 0]
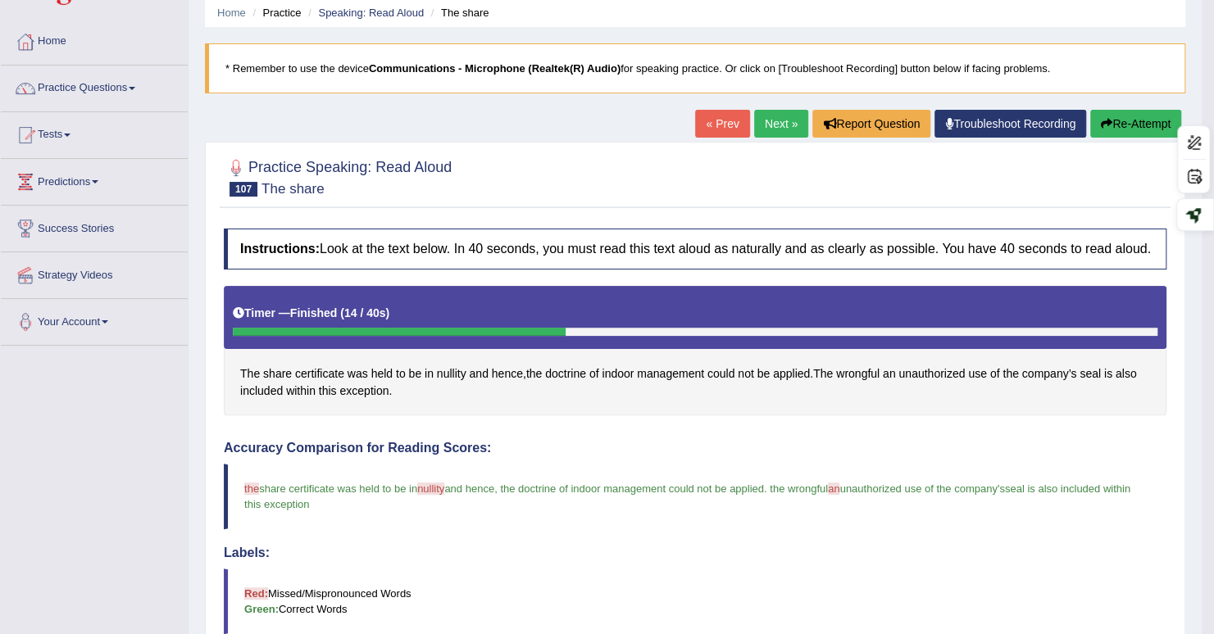
click at [756, 125] on link "Next »" at bounding box center [781, 124] width 54 height 28
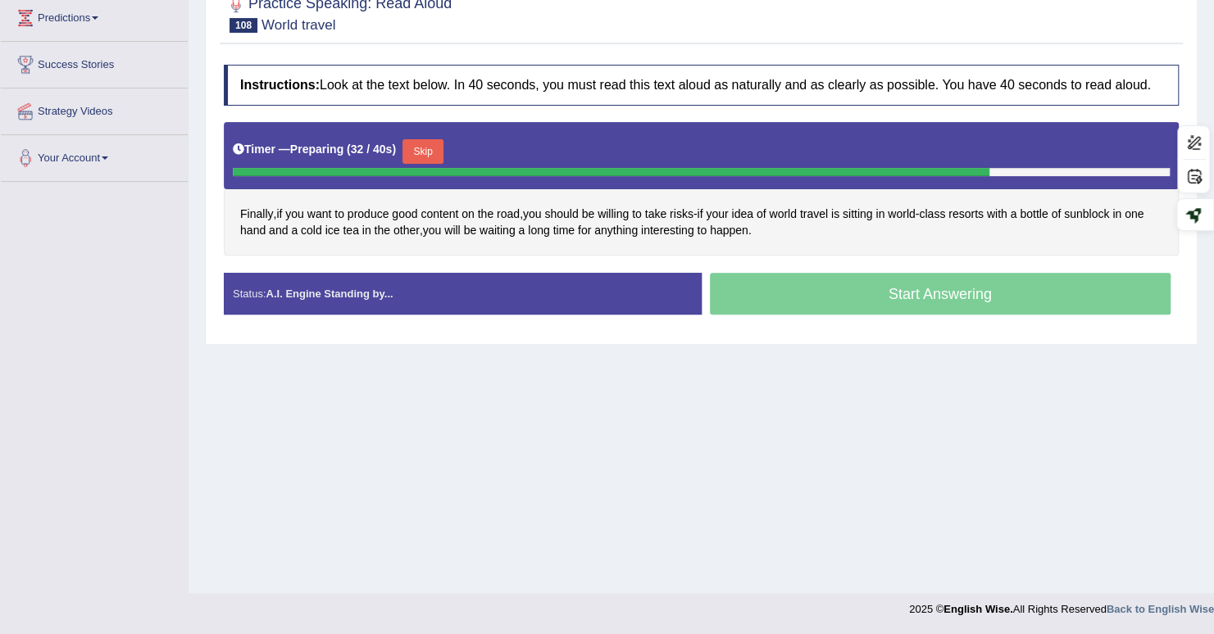
click at [436, 148] on button "Skip" at bounding box center [422, 151] width 41 height 25
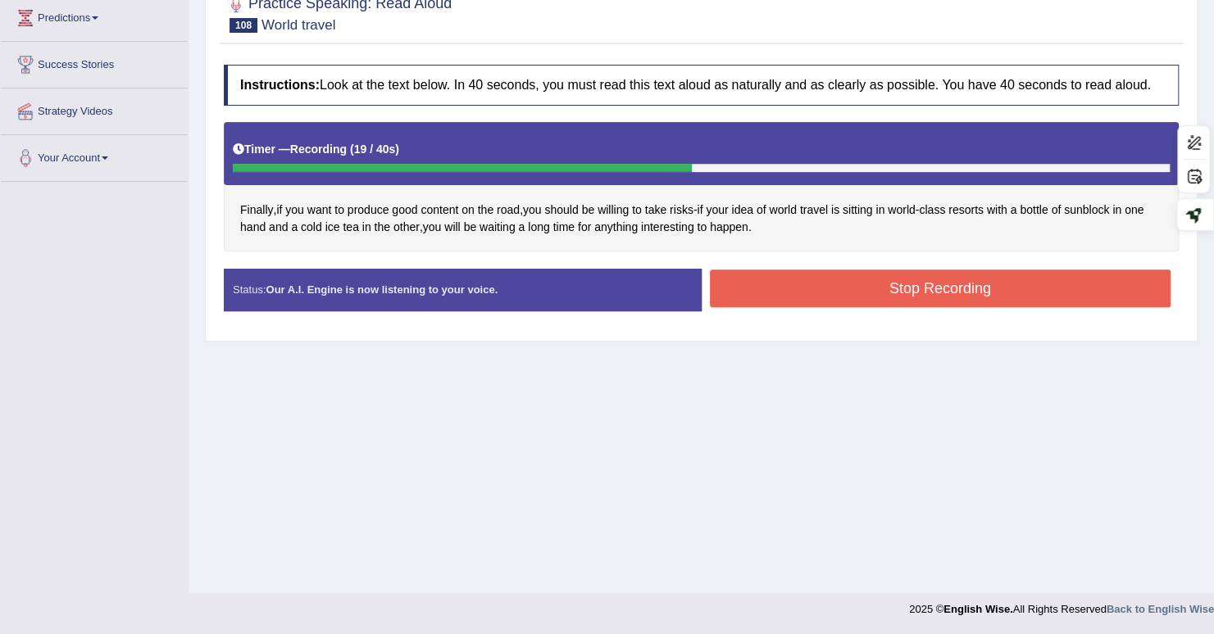
click at [742, 294] on button "Stop Recording" at bounding box center [940, 289] width 461 height 38
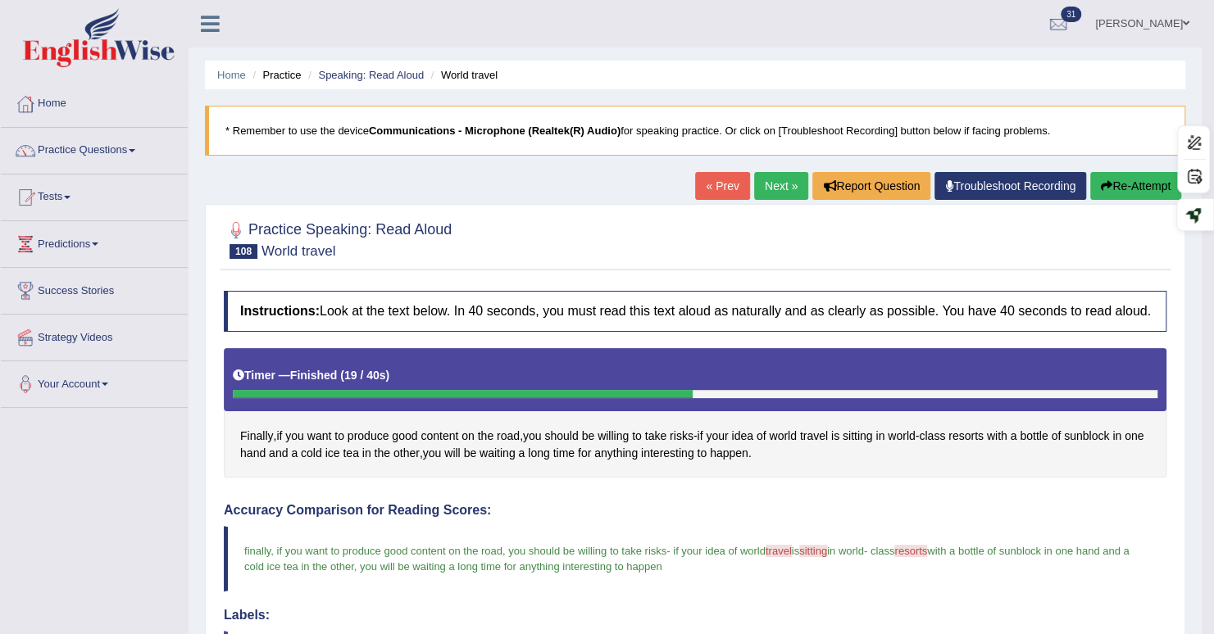
click at [761, 193] on link "Next »" at bounding box center [781, 186] width 54 height 28
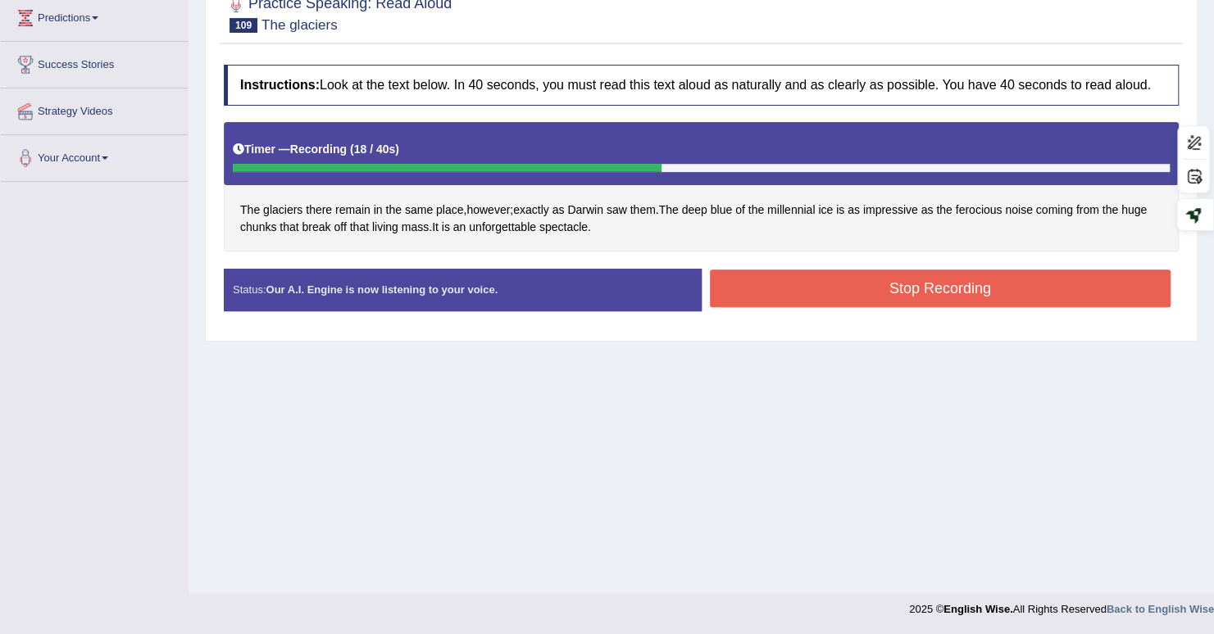
click at [814, 281] on button "Stop Recording" at bounding box center [940, 289] width 461 height 38
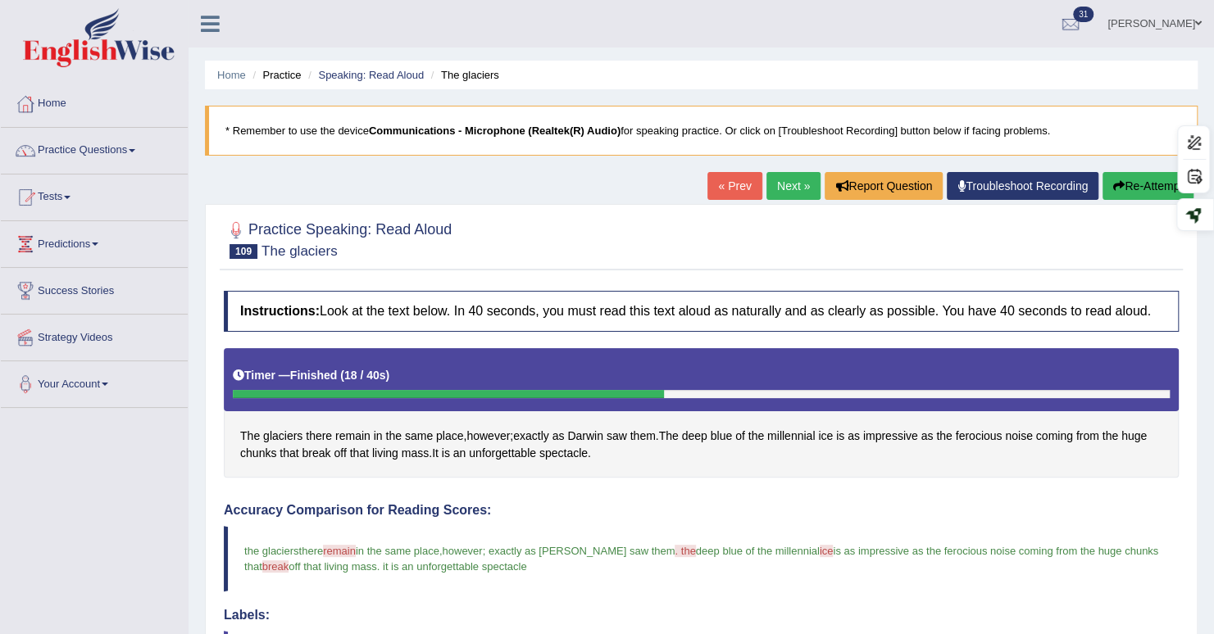
click at [783, 188] on link "Next »" at bounding box center [793, 186] width 54 height 28
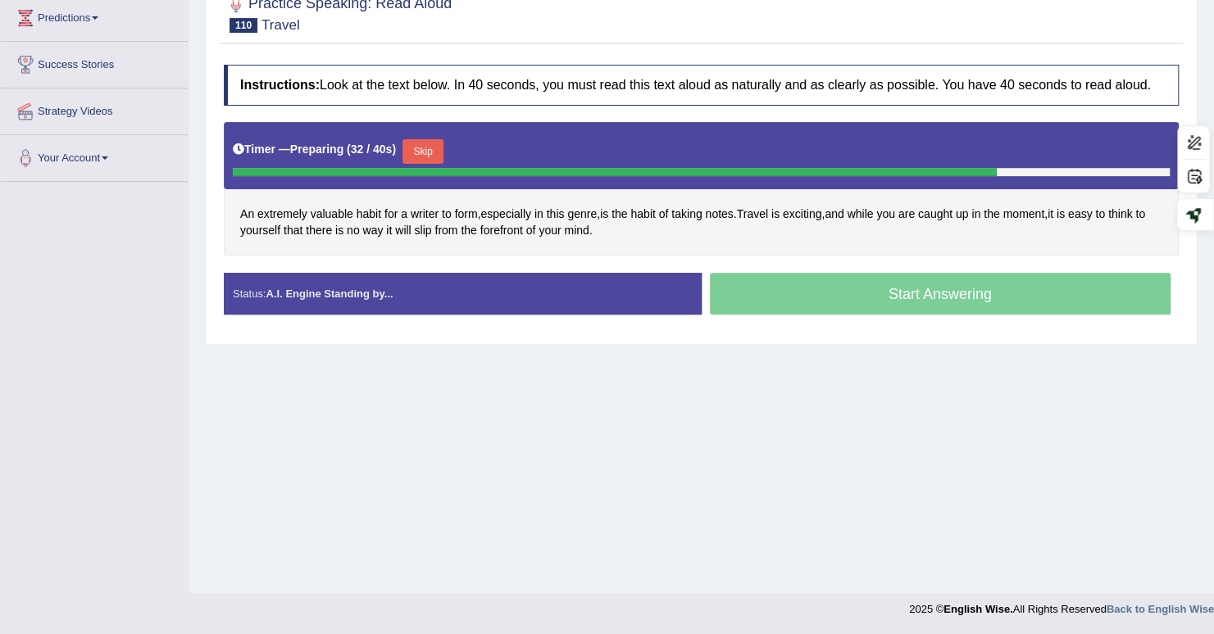
click at [429, 153] on button "Skip" at bounding box center [422, 151] width 41 height 25
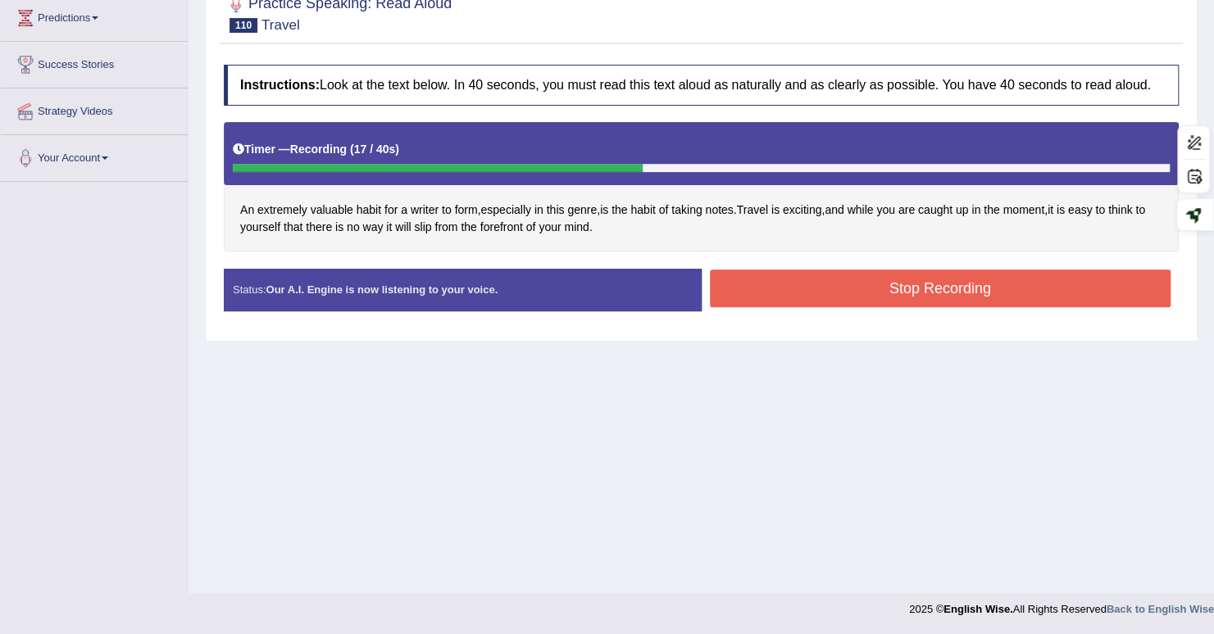
click at [765, 279] on button "Stop Recording" at bounding box center [940, 289] width 461 height 38
